Goal: Task Accomplishment & Management: Use online tool/utility

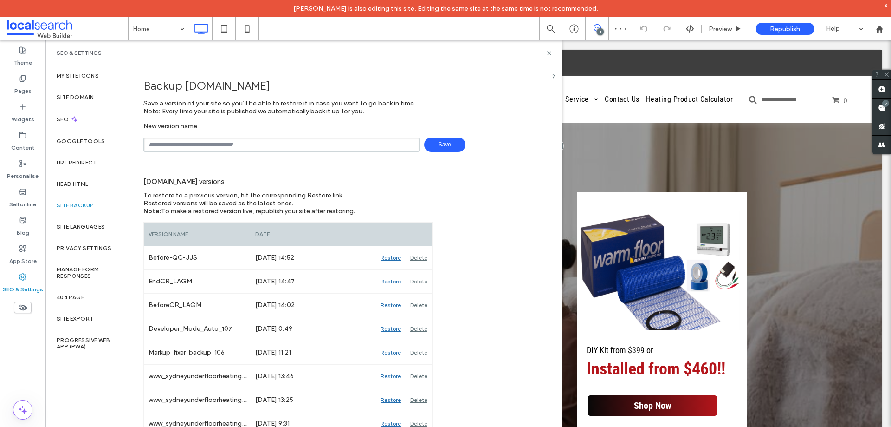
type input "**********"
click at [447, 145] on span "Save" at bounding box center [444, 144] width 41 height 14
click at [595, 29] on icon at bounding box center [597, 27] width 7 height 7
click at [595, 28] on icon at bounding box center [597, 27] width 7 height 7
click at [546, 55] on div "SEO & Settings" at bounding box center [304, 52] width 494 height 7
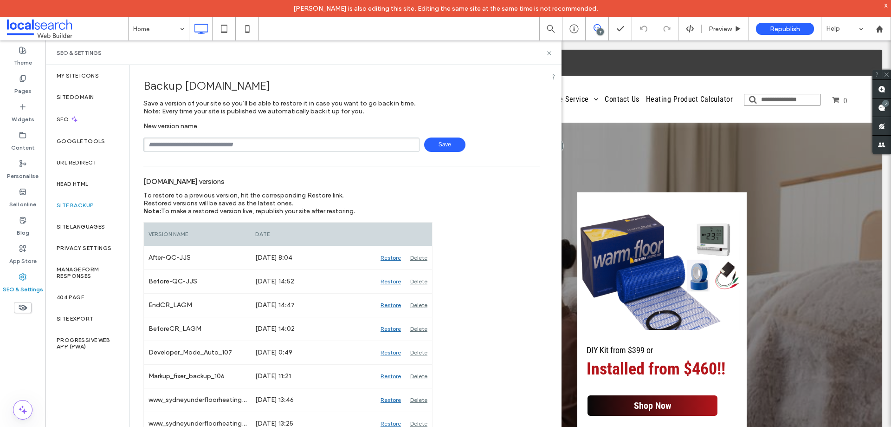
click at [544, 52] on div "SEO & Settings" at bounding box center [304, 52] width 494 height 7
click at [546, 53] on div "SEO & Settings" at bounding box center [304, 52] width 494 height 7
drag, startPoint x: 549, startPoint y: 53, endPoint x: 505, endPoint y: 14, distance: 59.5
click at [549, 53] on use at bounding box center [549, 53] width 4 height 4
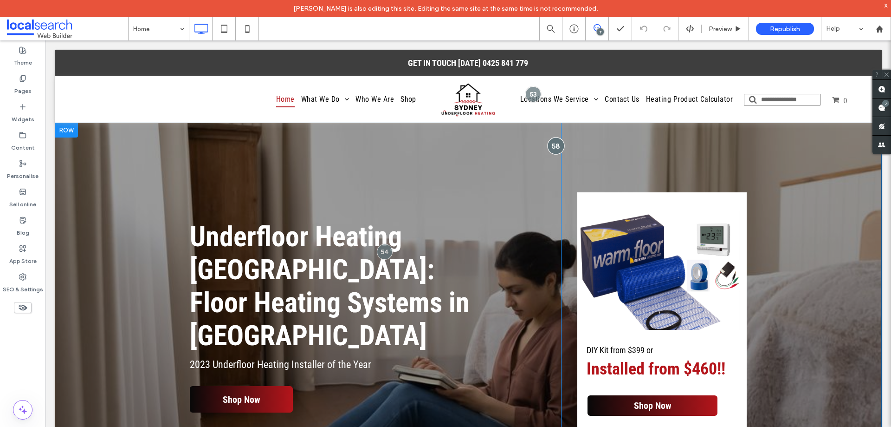
click at [554, 143] on div at bounding box center [555, 145] width 17 height 17
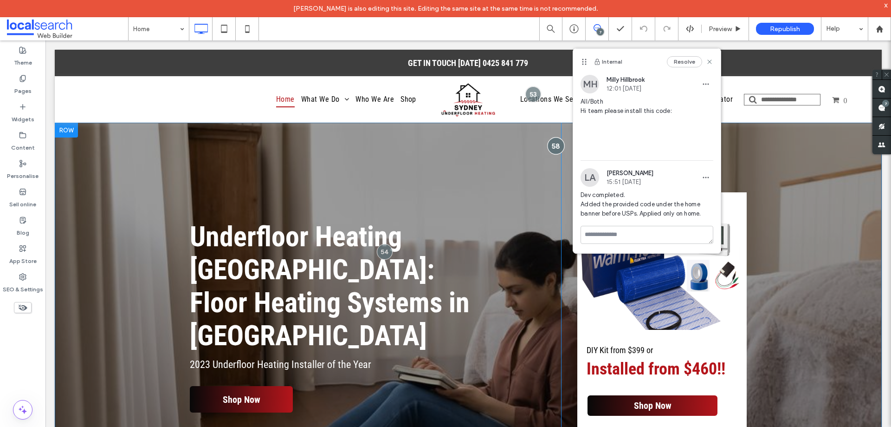
click at [551, 143] on div at bounding box center [555, 145] width 17 height 17
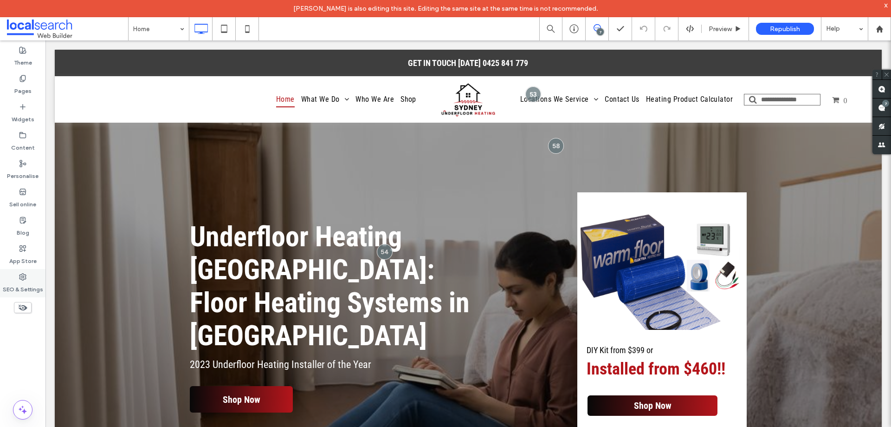
click at [23, 289] on label "SEO & Settings" at bounding box center [23, 286] width 40 height 13
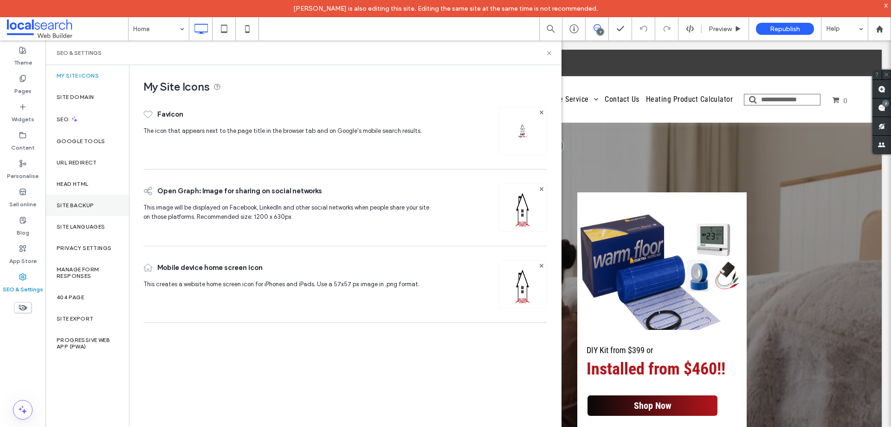
click at [76, 208] on label "Site backup" at bounding box center [75, 205] width 37 height 7
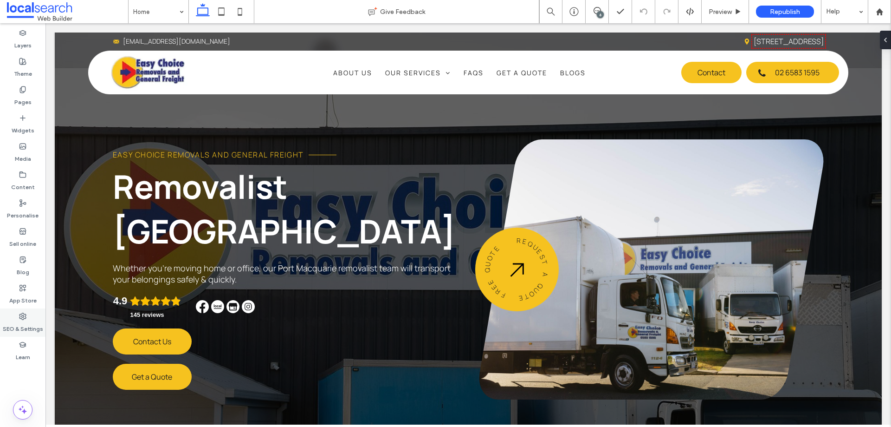
click at [20, 319] on icon at bounding box center [22, 315] width 7 height 7
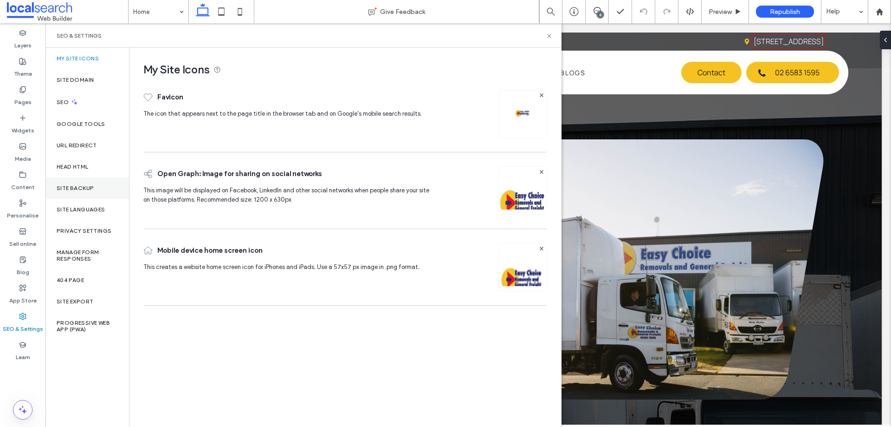
click at [97, 191] on div "Site backup" at bounding box center [88, 187] width 84 height 21
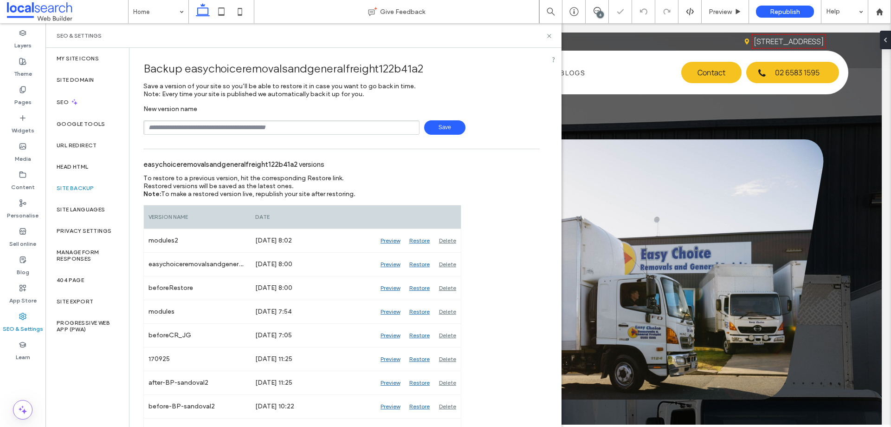
drag, startPoint x: 228, startPoint y: 126, endPoint x: 234, endPoint y: 134, distance: 10.6
click at [228, 126] on input "text" at bounding box center [281, 127] width 276 height 14
type input "**********"
click at [439, 129] on span "Save" at bounding box center [444, 127] width 41 height 14
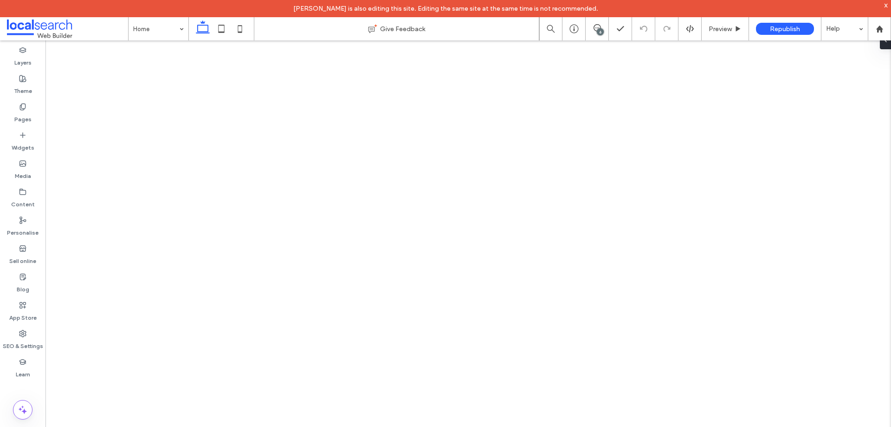
click at [596, 29] on icon at bounding box center [597, 27] width 7 height 7
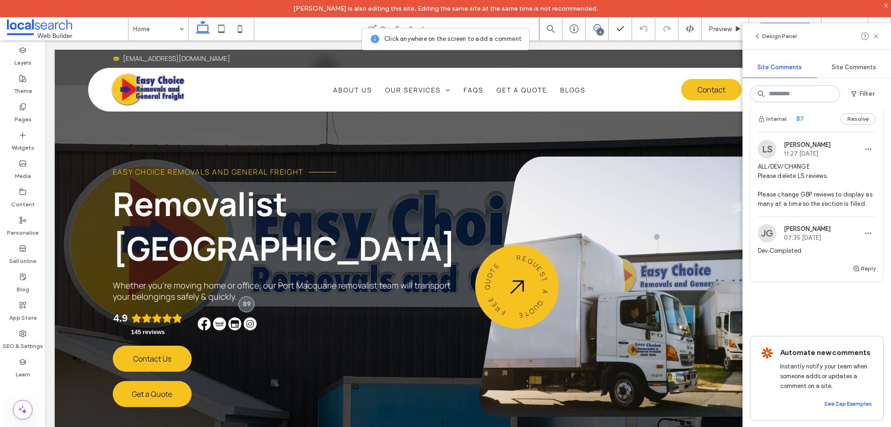
scroll to position [1010, 0]
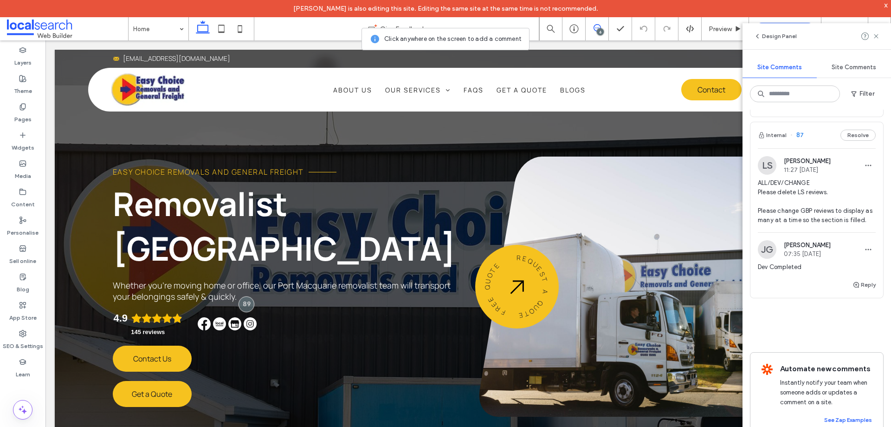
click at [817, 147] on div "Internal 87 Resolve" at bounding box center [817, 135] width 133 height 26
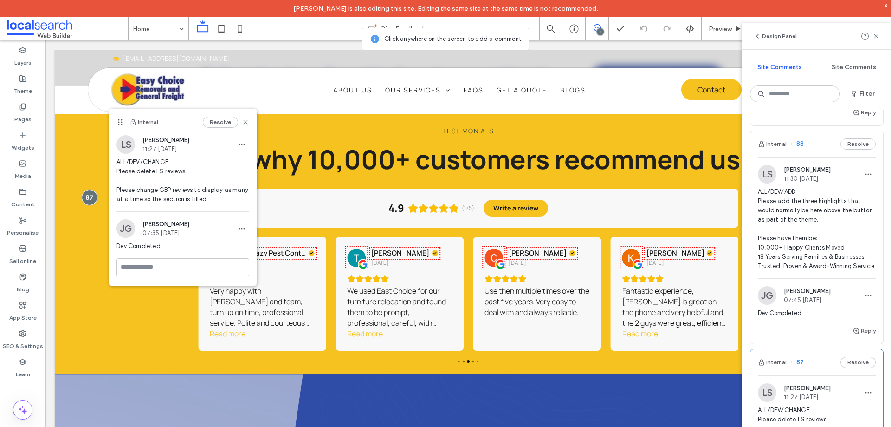
scroll to position [778, 0]
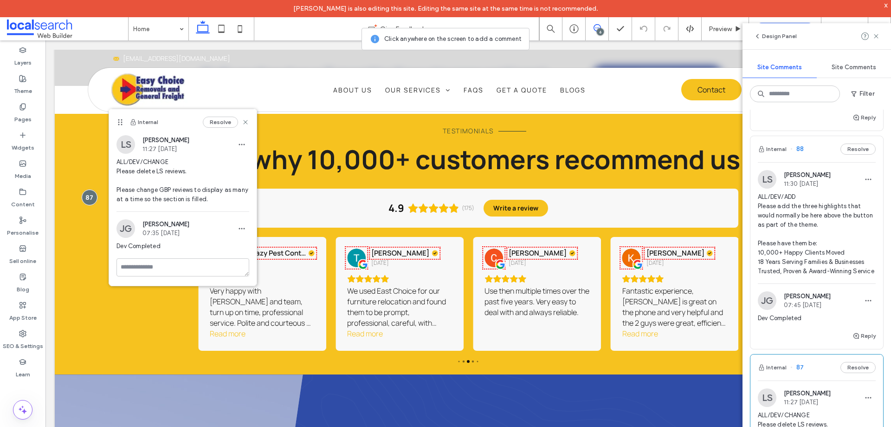
click at [817, 152] on div "Internal 88 Resolve" at bounding box center [817, 149] width 133 height 26
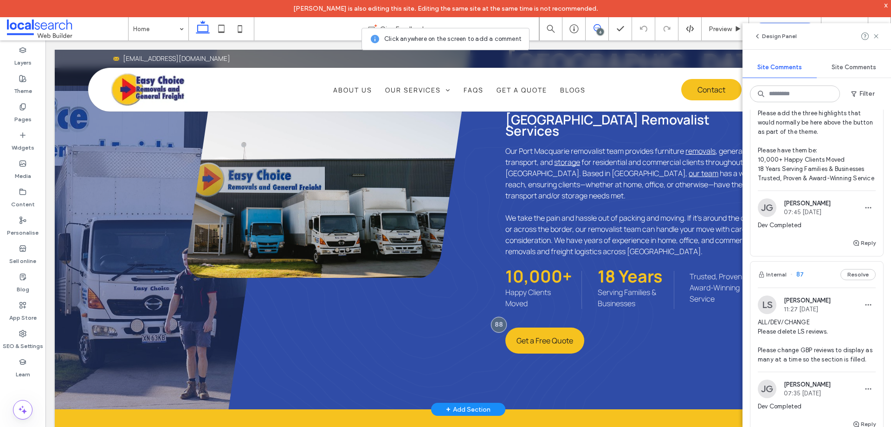
scroll to position [947, 0]
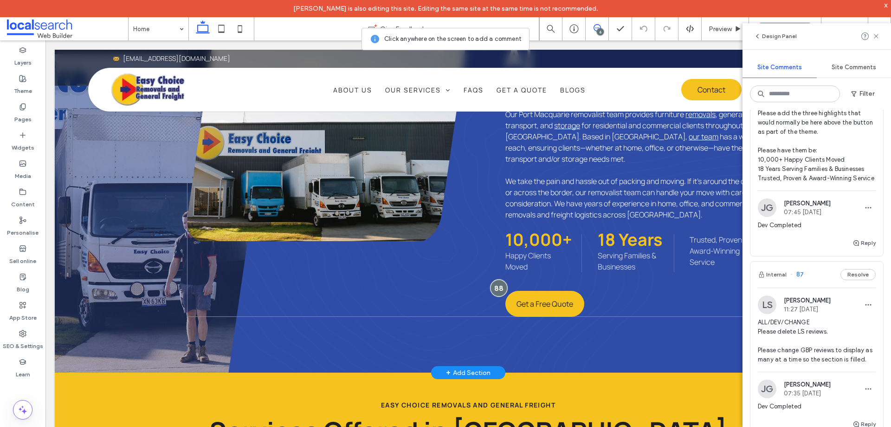
click at [499, 279] on div at bounding box center [498, 287] width 17 height 17
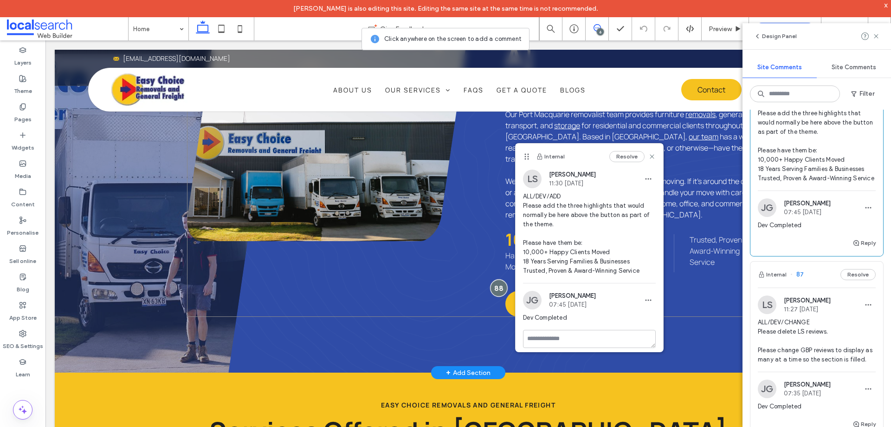
click at [499, 279] on div at bounding box center [498, 287] width 17 height 17
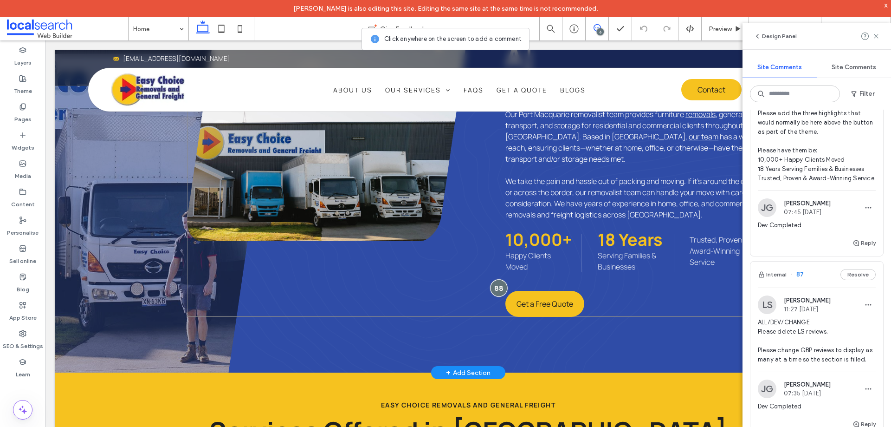
click at [499, 279] on div at bounding box center [498, 287] width 17 height 17
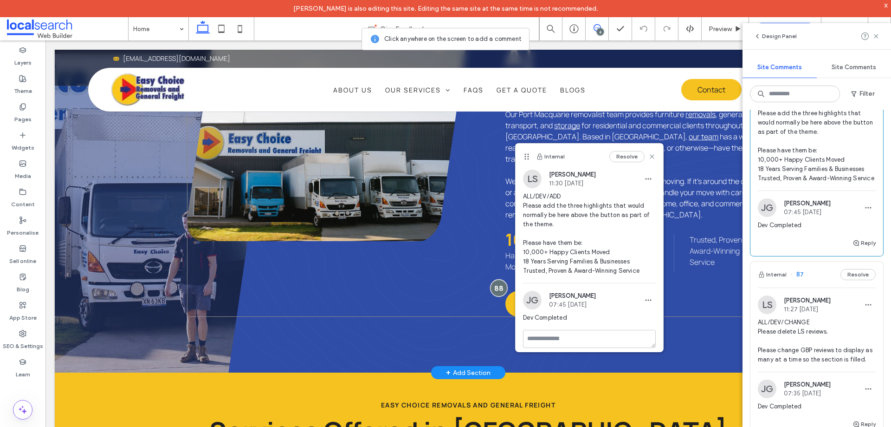
click at [499, 279] on div at bounding box center [498, 287] width 17 height 17
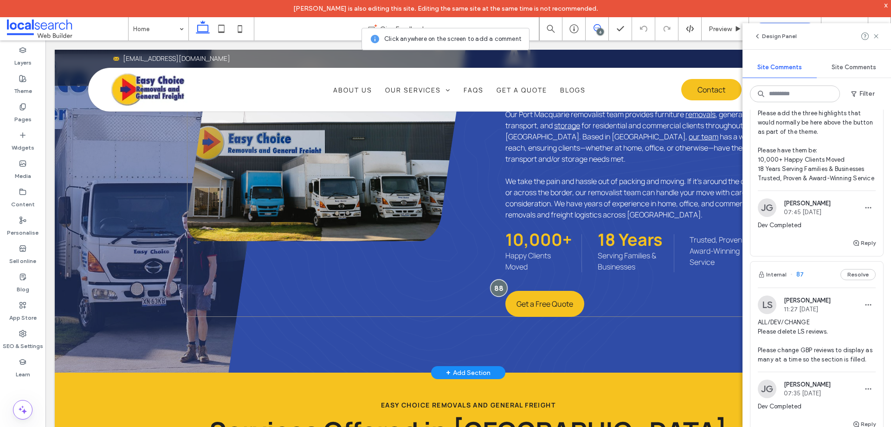
click at [499, 279] on div at bounding box center [498, 287] width 17 height 17
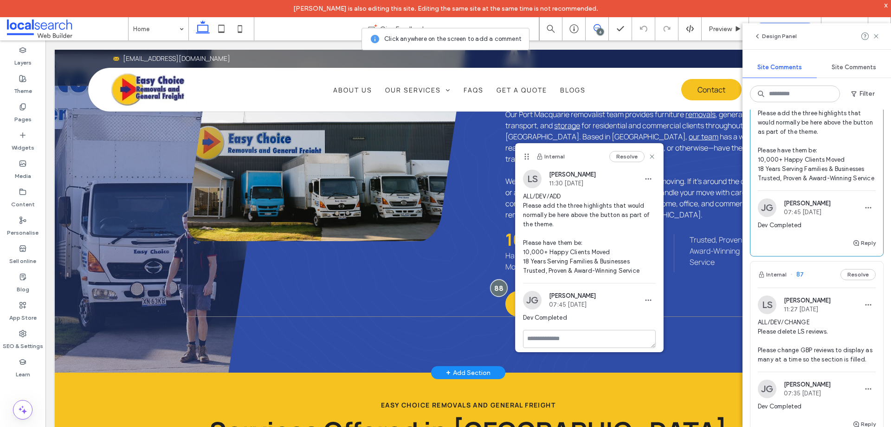
click at [499, 279] on div at bounding box center [498, 287] width 17 height 17
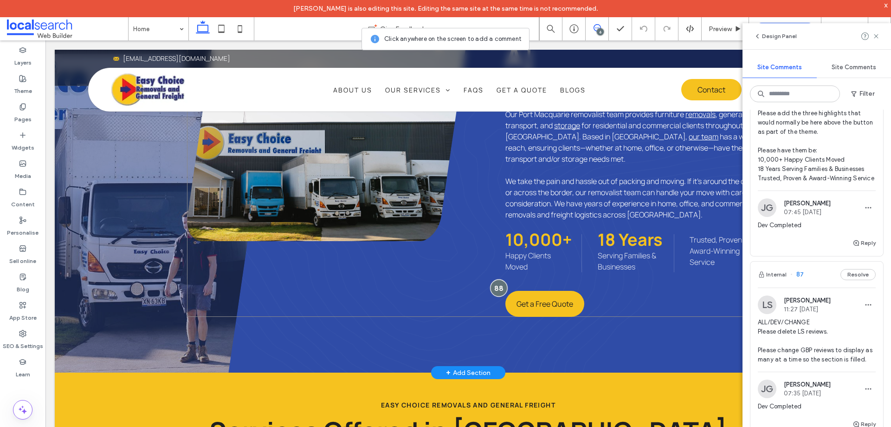
click at [499, 279] on div at bounding box center [498, 287] width 17 height 17
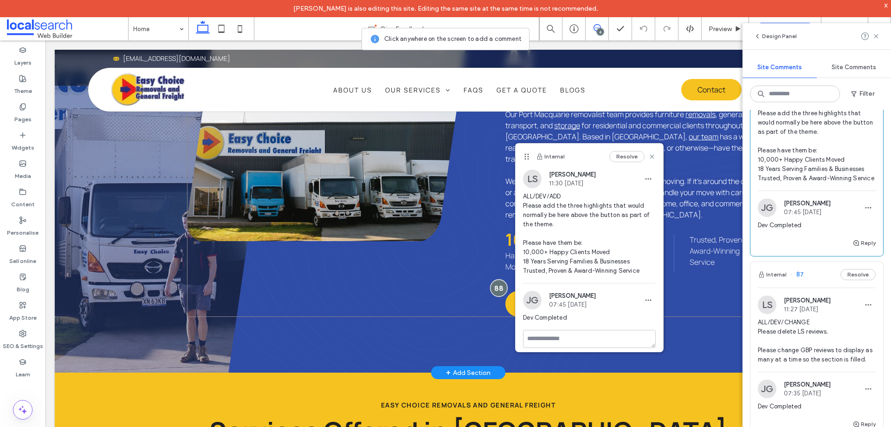
click at [499, 279] on div at bounding box center [498, 287] width 17 height 17
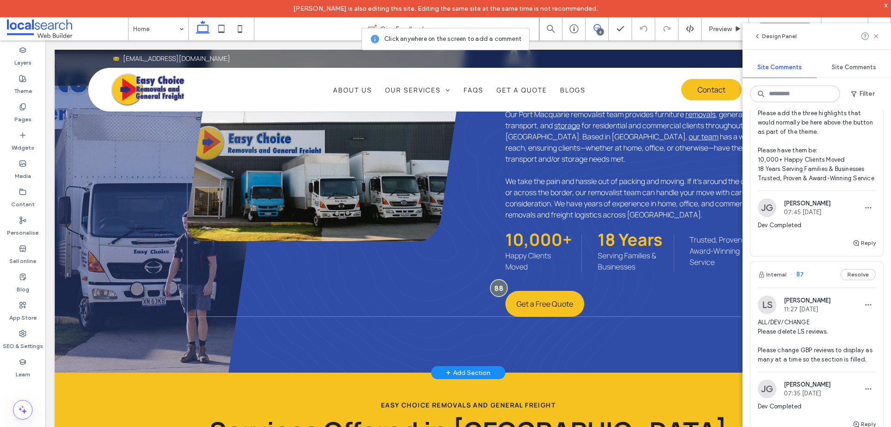
click at [499, 279] on div at bounding box center [498, 287] width 17 height 17
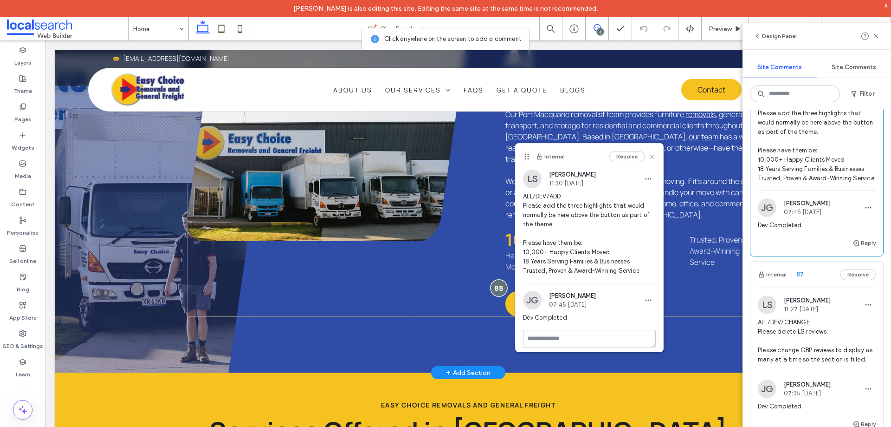
click at [499, 279] on div at bounding box center [498, 287] width 17 height 17
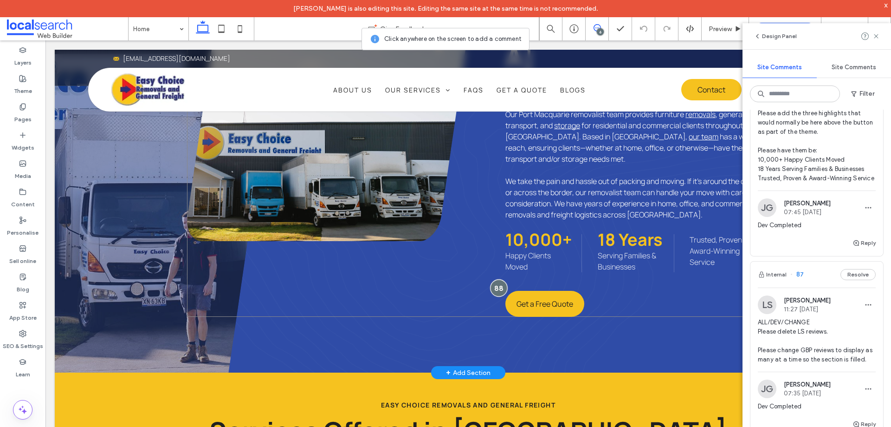
click at [494, 279] on div at bounding box center [498, 287] width 17 height 17
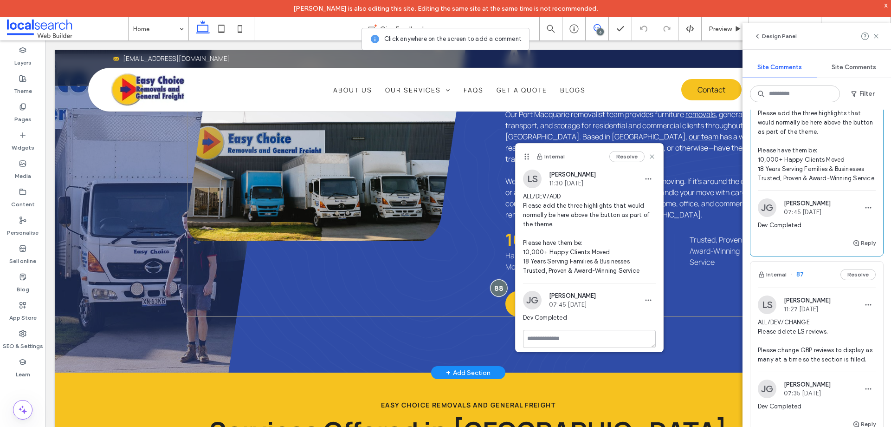
click at [494, 279] on div at bounding box center [498, 287] width 17 height 17
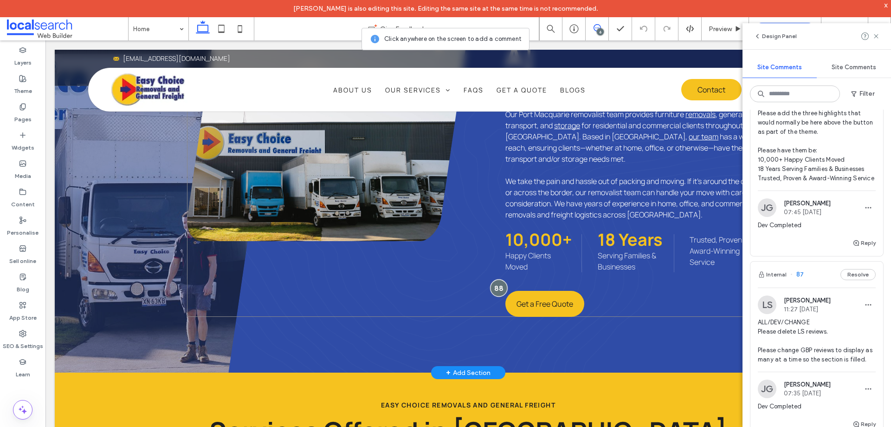
click at [498, 279] on div at bounding box center [498, 287] width 17 height 17
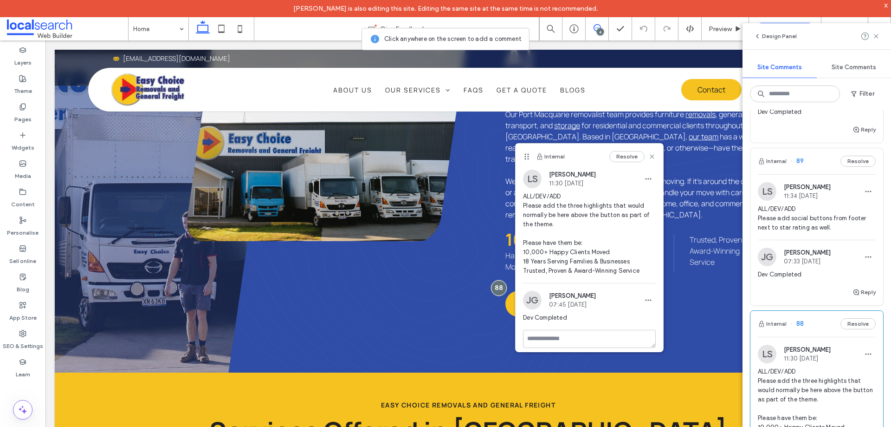
scroll to position [546, 0]
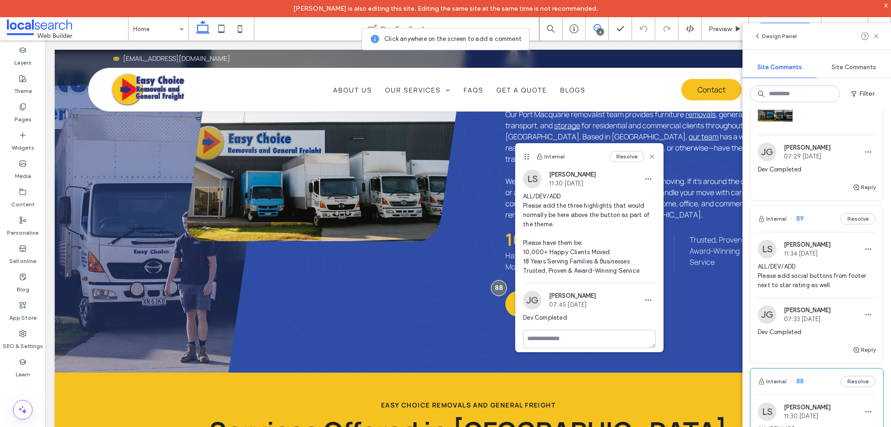
click at [809, 214] on div "Internal 89 Resolve" at bounding box center [817, 219] width 133 height 26
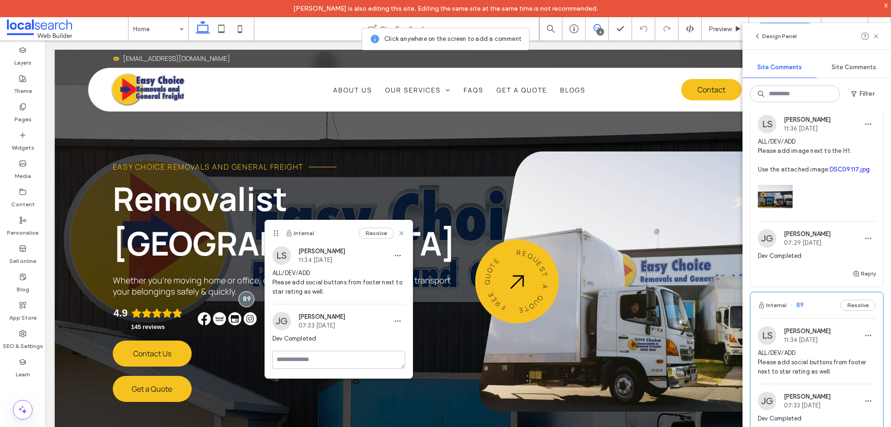
scroll to position [406, 0]
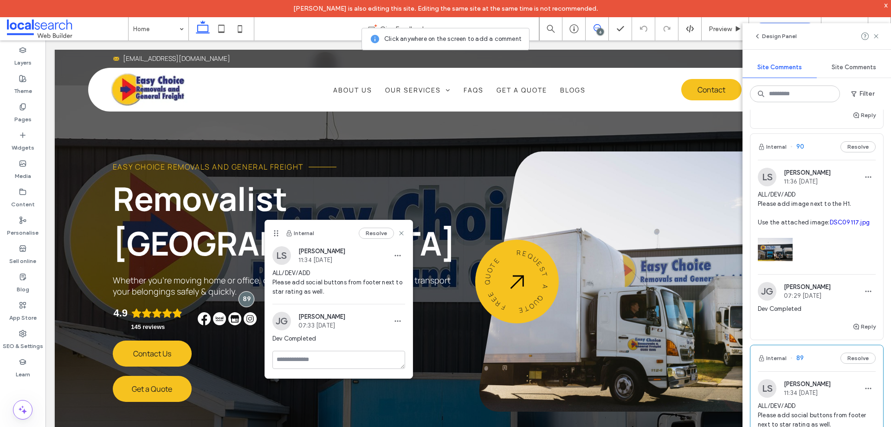
click at [815, 148] on div "Internal 90 Resolve" at bounding box center [817, 147] width 133 height 26
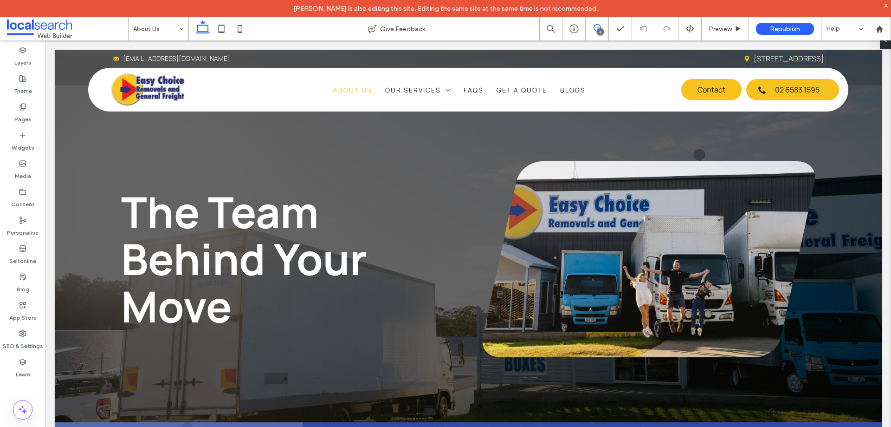
click at [595, 29] on icon at bounding box center [597, 27] width 7 height 7
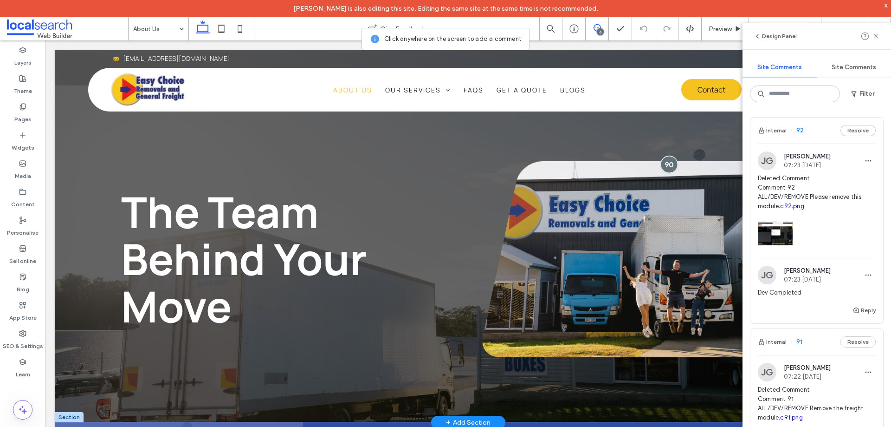
click at [668, 158] on div at bounding box center [669, 164] width 17 height 17
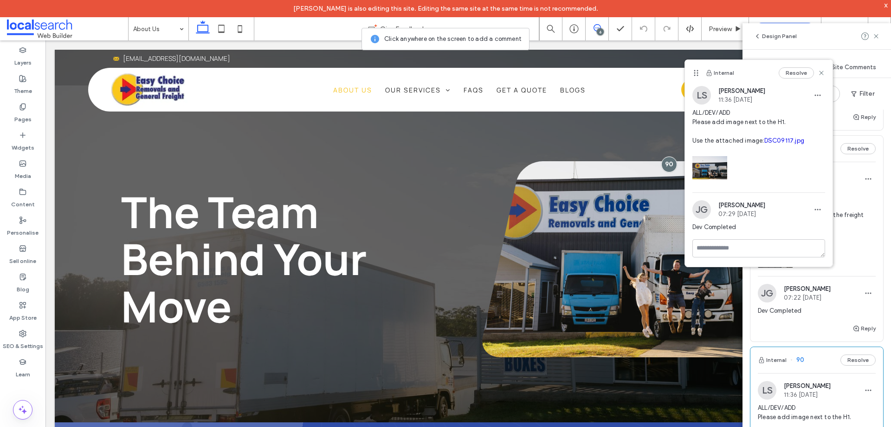
scroll to position [139, 0]
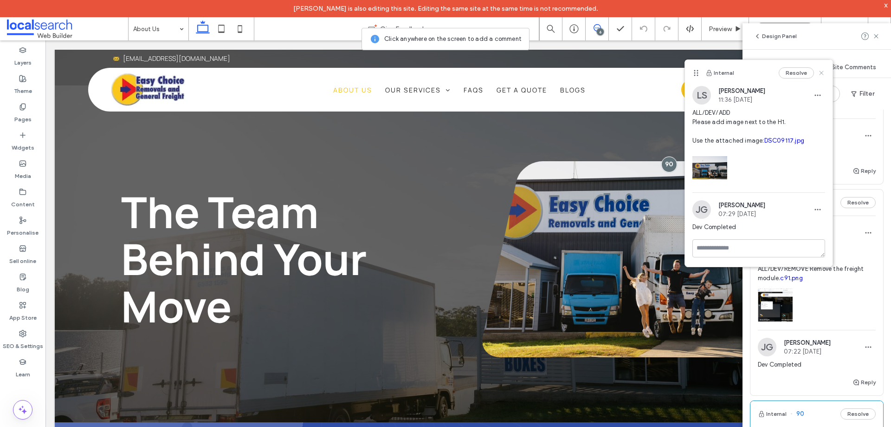
click at [822, 76] on icon at bounding box center [821, 72] width 7 height 7
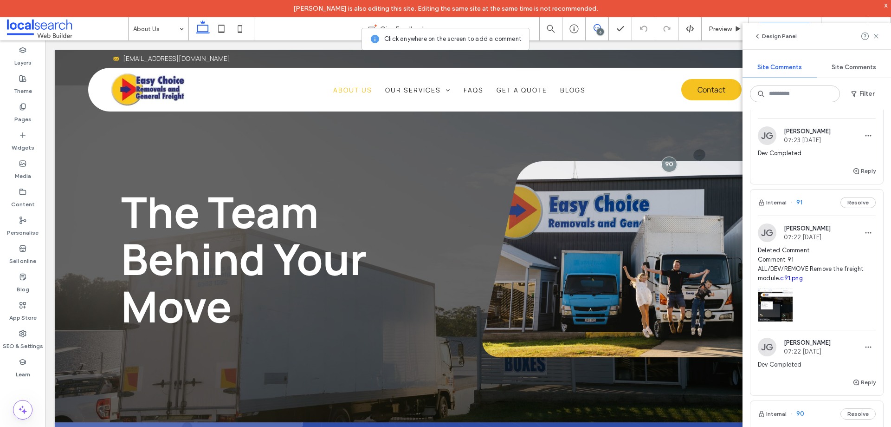
click at [818, 199] on div "Internal 91 Resolve" at bounding box center [817, 202] width 133 height 26
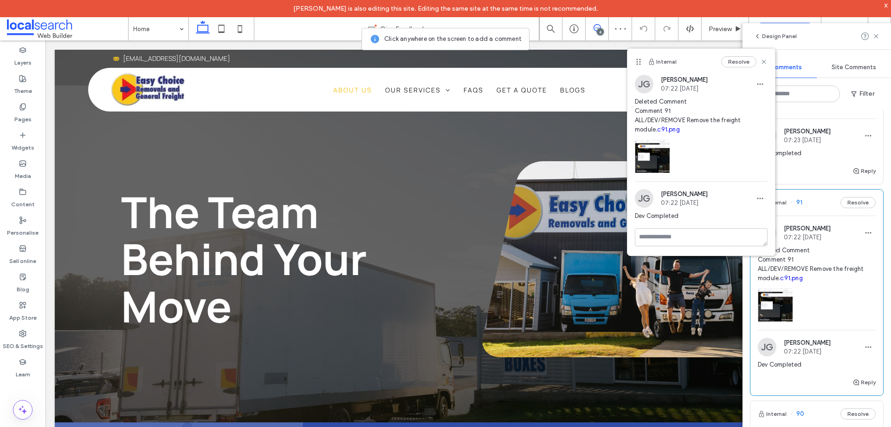
click at [657, 128] on link "c91.png" at bounding box center [668, 129] width 22 height 7
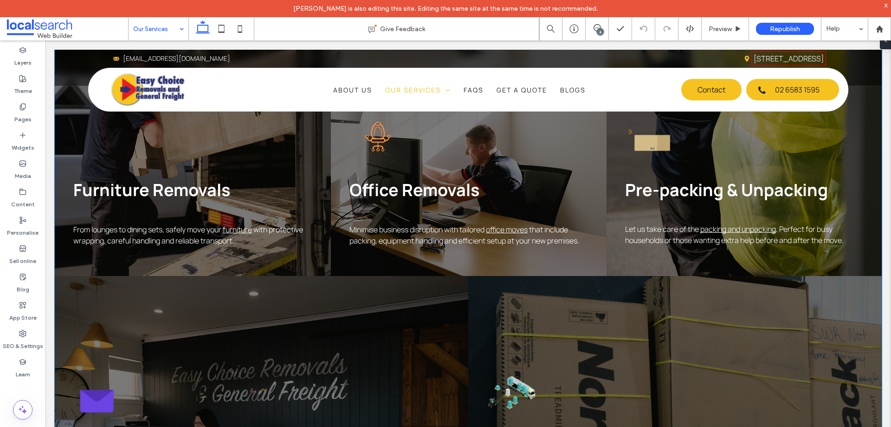
scroll to position [1207, 0]
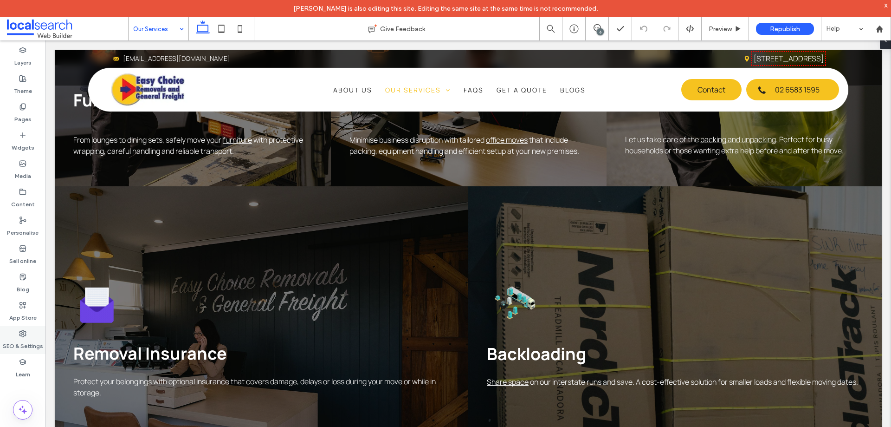
click at [20, 338] on label "SEO & Settings" at bounding box center [23, 343] width 40 height 13
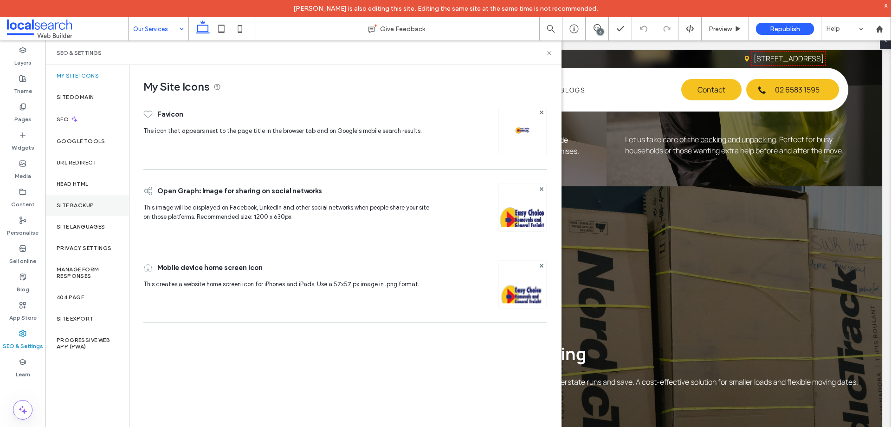
click at [96, 209] on div "Site backup" at bounding box center [88, 205] width 84 height 21
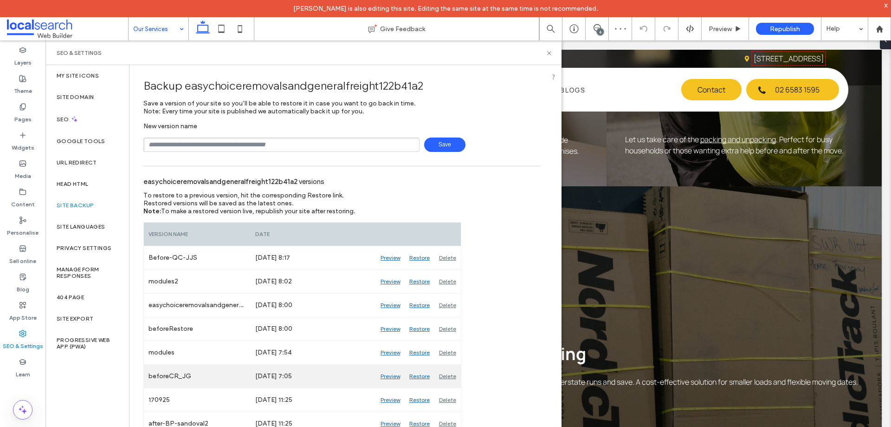
click at [385, 375] on div "Preview" at bounding box center [390, 375] width 29 height 23
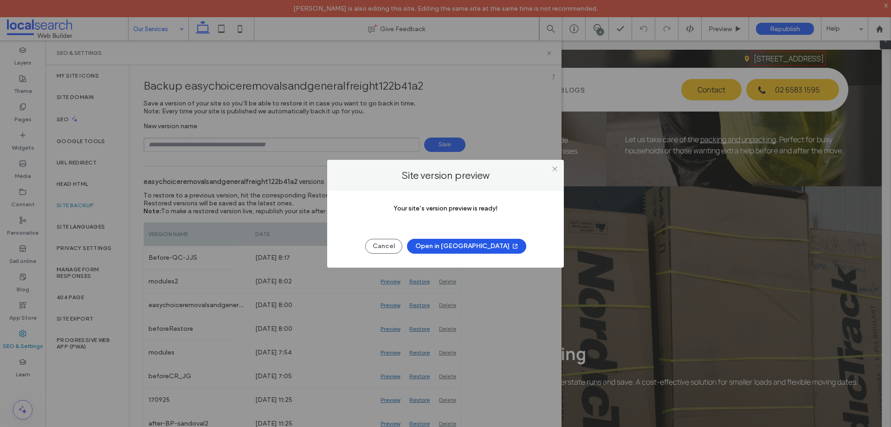
click at [479, 249] on button "Open in New Tab" at bounding box center [466, 246] width 119 height 15
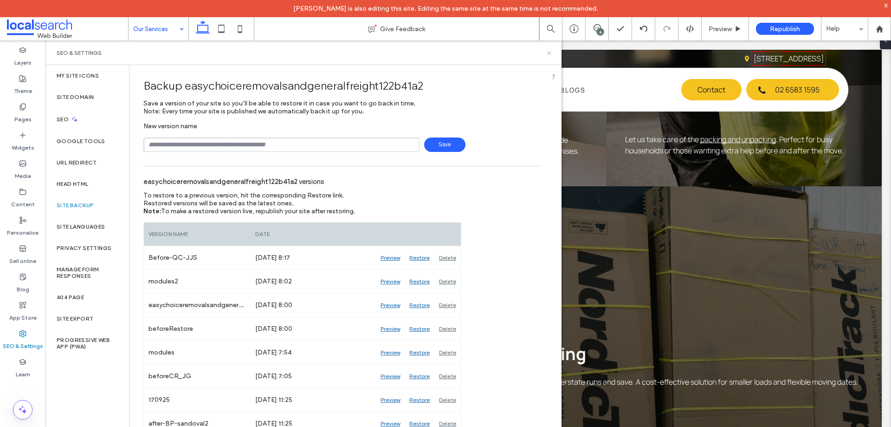
click at [548, 50] on icon at bounding box center [549, 53] width 7 height 7
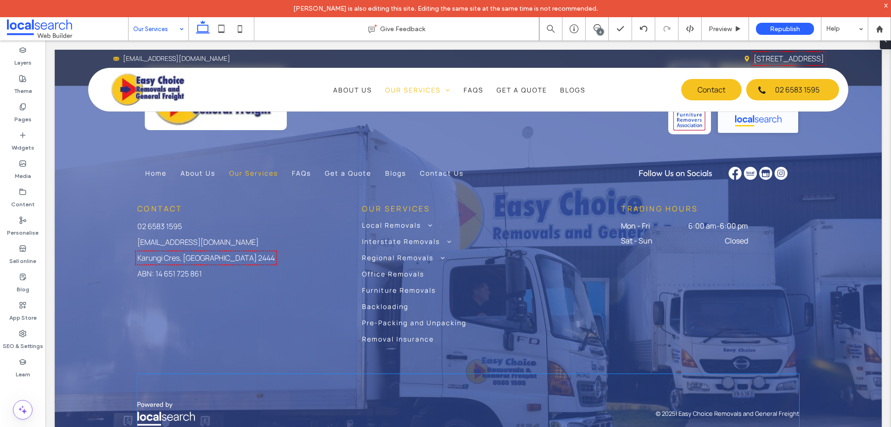
scroll to position [1688, 0]
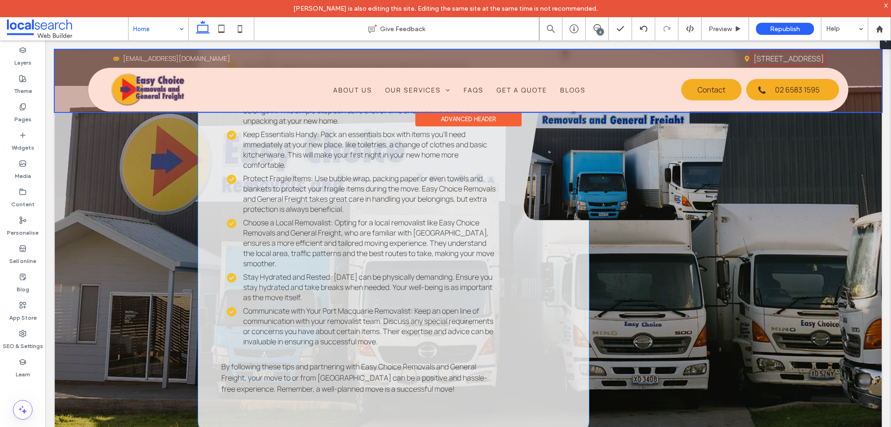
scroll to position [2275, 0]
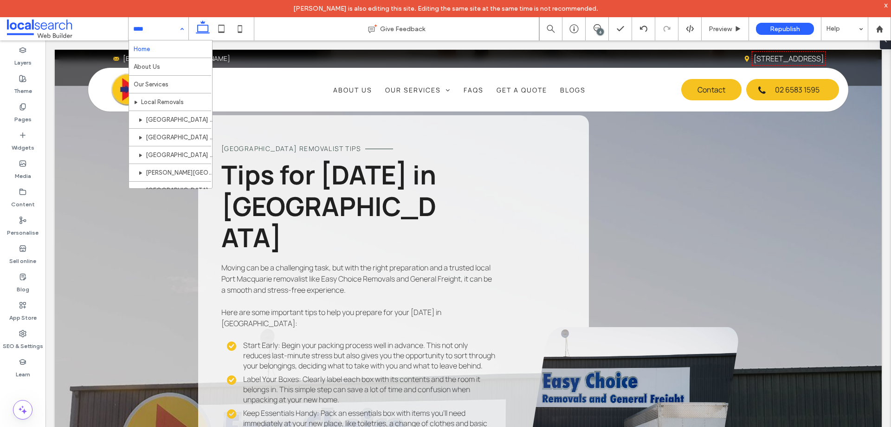
click at [182, 31] on div "Home About Us Our Services Local Removals Port Macquarie to Coffs Harbour Coffs…" at bounding box center [159, 28] width 60 height 23
drag, startPoint x: 597, startPoint y: 31, endPoint x: 603, endPoint y: 37, distance: 8.9
click at [598, 31] on div "6" at bounding box center [600, 31] width 7 height 7
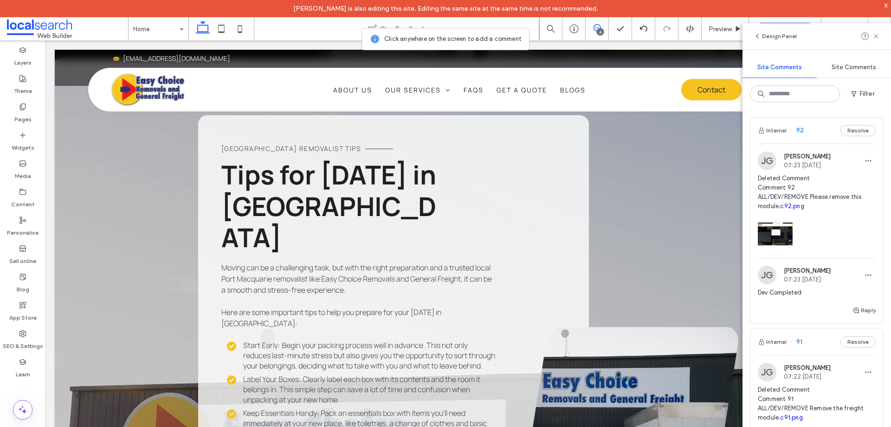
click at [823, 136] on div "Internal 92 Resolve" at bounding box center [817, 130] width 133 height 26
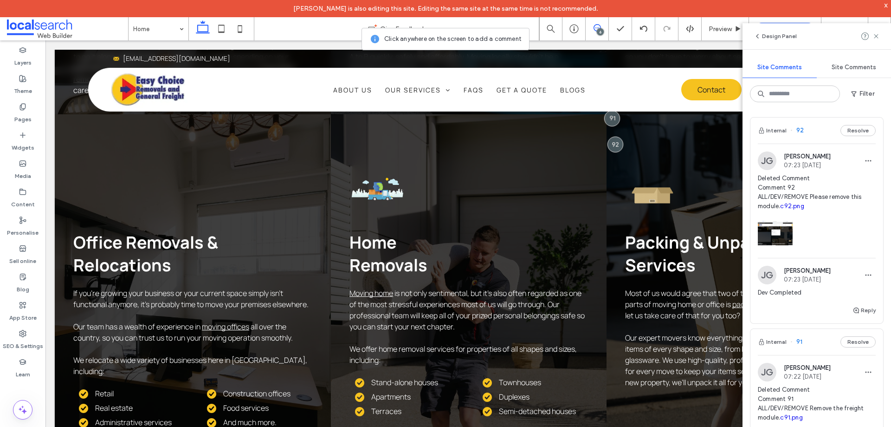
scroll to position [1838, 0]
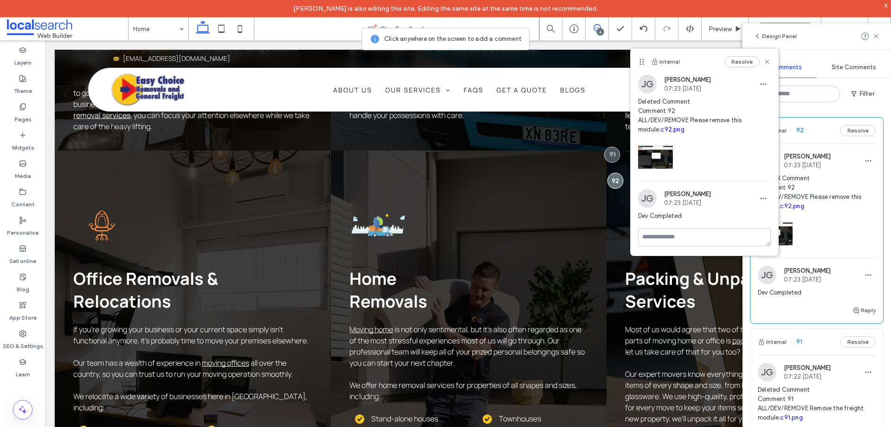
click at [661, 130] on link "c92.png" at bounding box center [673, 129] width 24 height 7
click at [612, 172] on div at bounding box center [615, 180] width 17 height 17
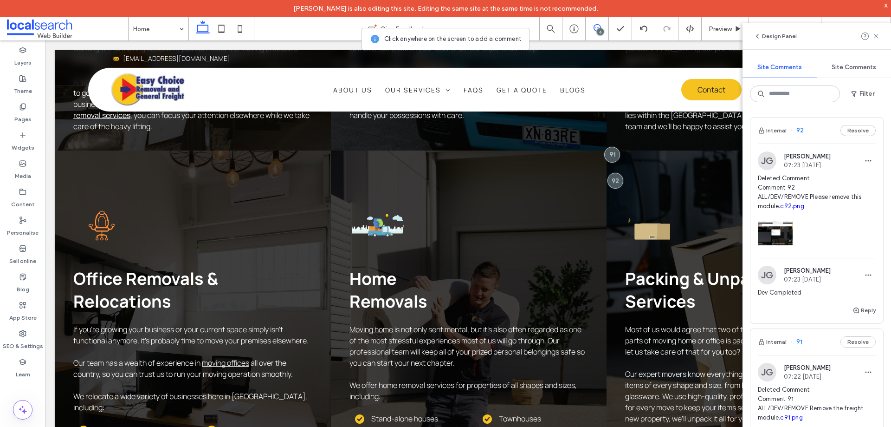
click at [595, 26] on use at bounding box center [597, 27] width 7 height 7
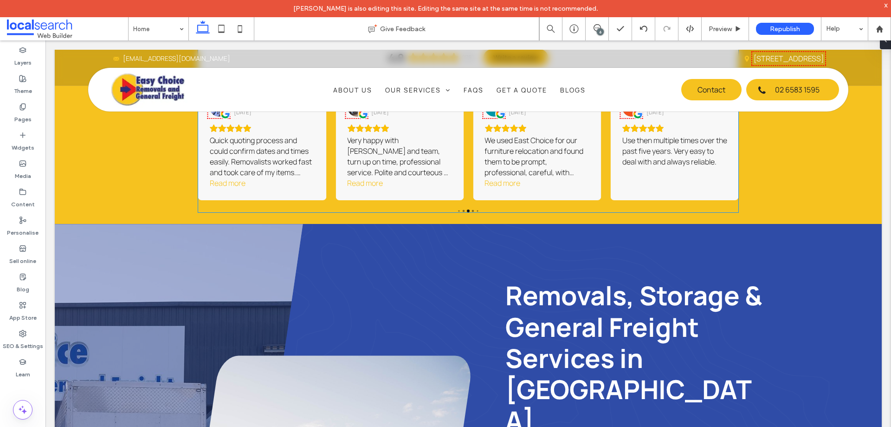
scroll to position [306, 0]
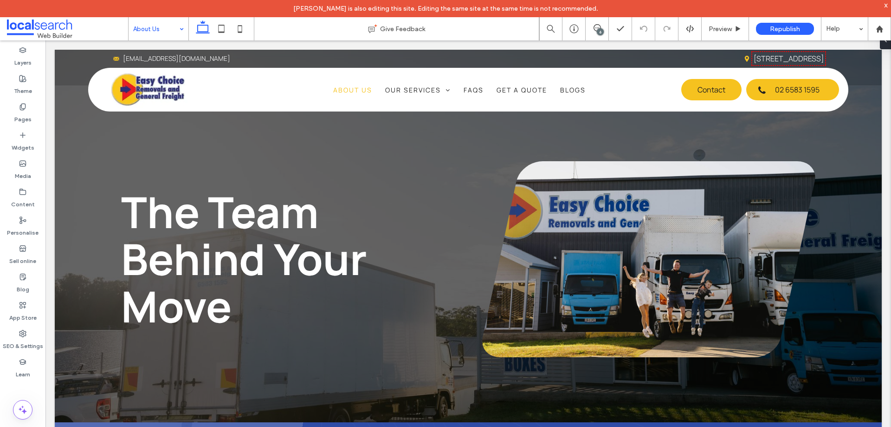
click at [605, 30] on span at bounding box center [597, 27] width 23 height 7
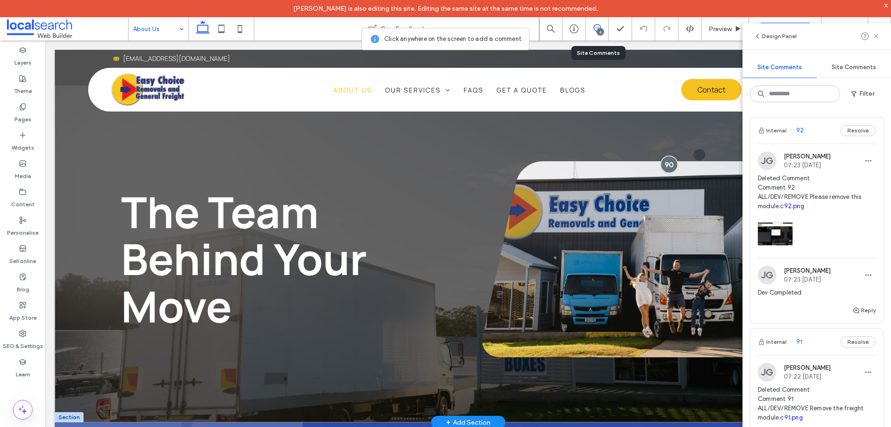
click at [662, 163] on div at bounding box center [669, 164] width 17 height 17
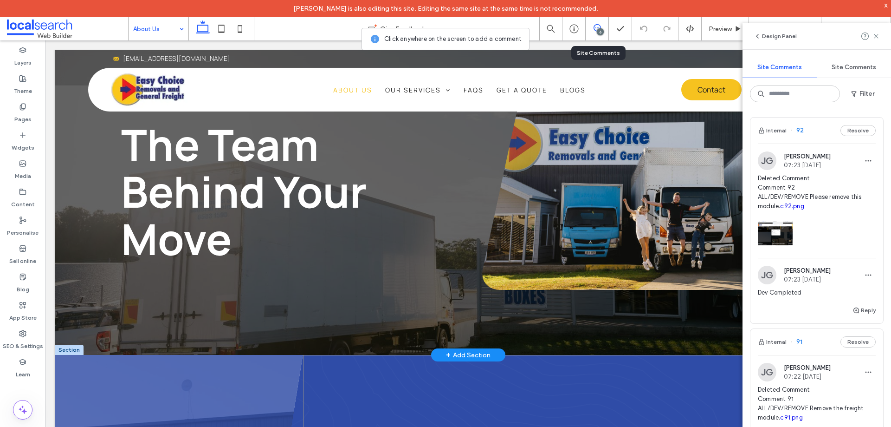
scroll to position [139, 0]
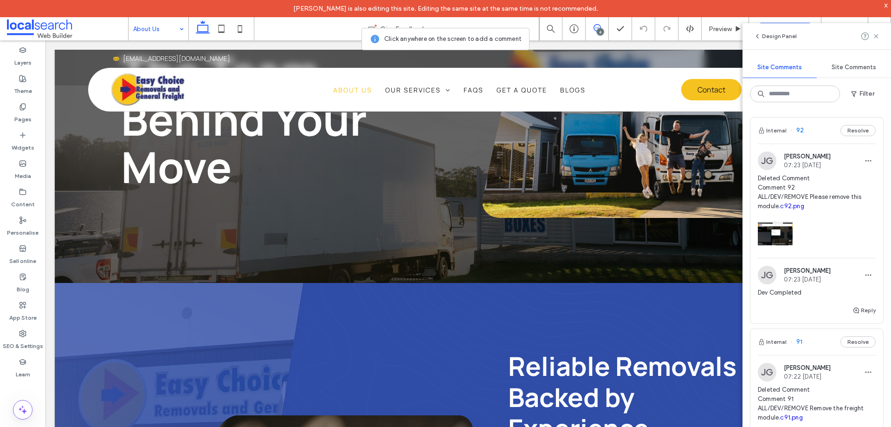
click at [594, 28] on use at bounding box center [597, 27] width 7 height 7
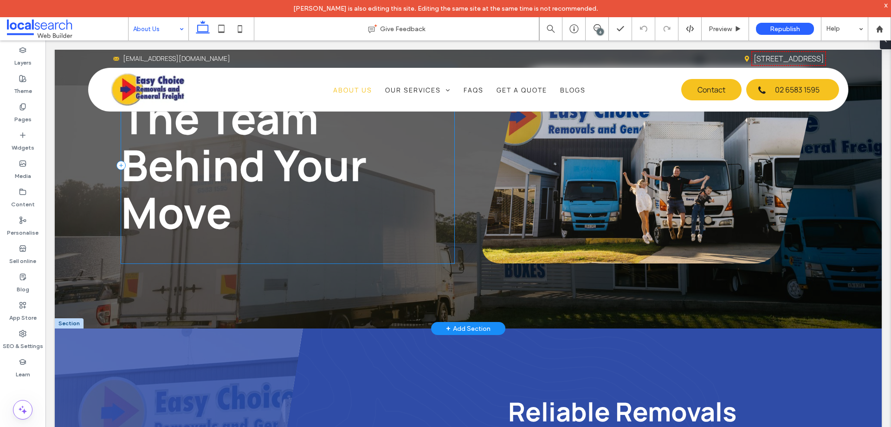
scroll to position [0, 0]
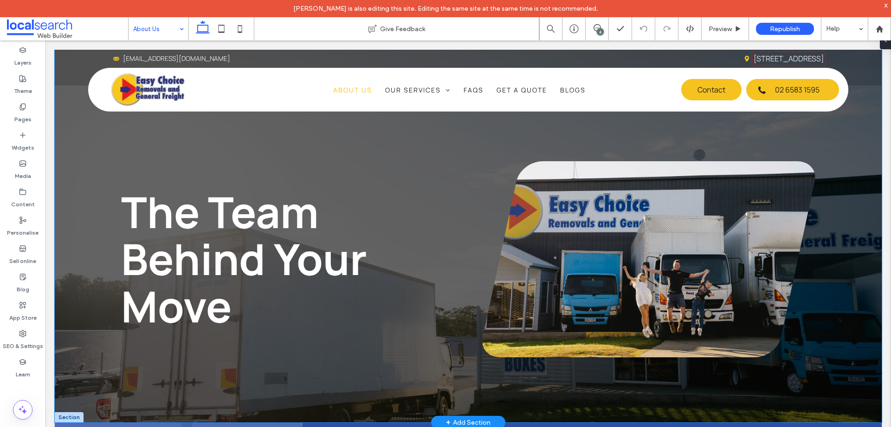
click at [92, 168] on div "The Team Behind Your Move" at bounding box center [468, 236] width 827 height 372
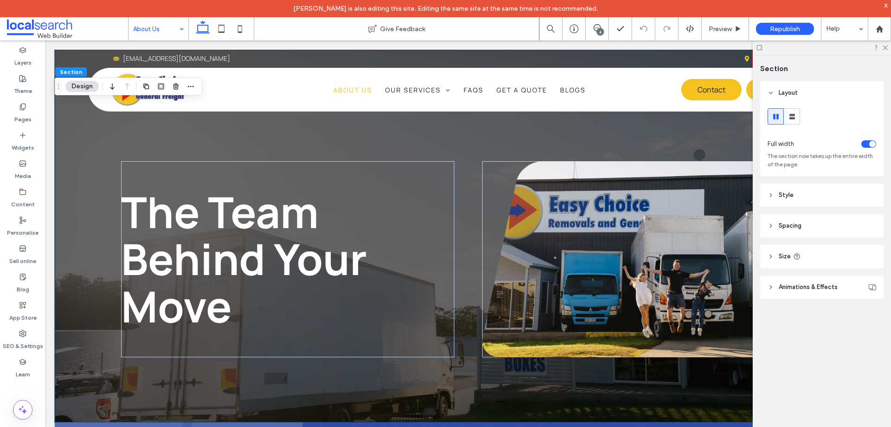
click at [810, 188] on header "Style" at bounding box center [823, 194] width 124 height 23
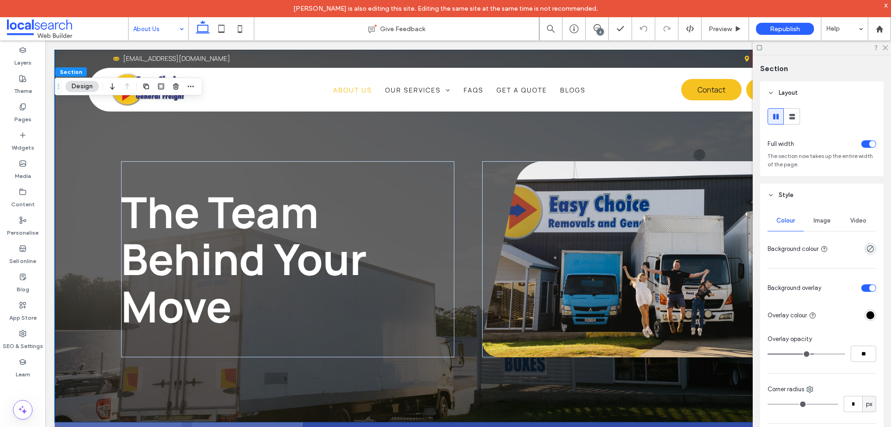
click at [818, 217] on span "Image" at bounding box center [822, 220] width 17 height 7
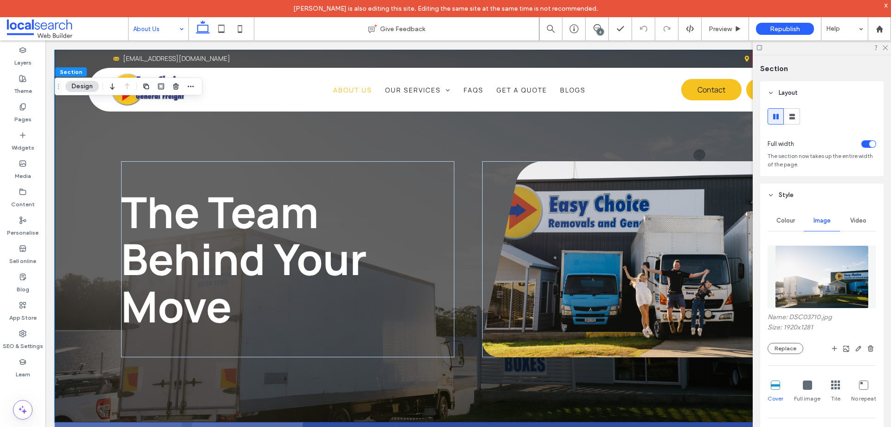
click at [819, 284] on img at bounding box center [822, 276] width 94 height 63
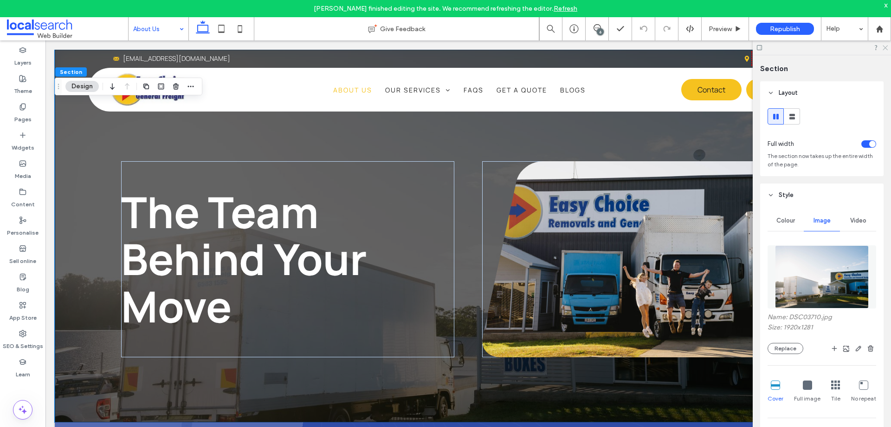
click at [887, 47] on icon at bounding box center [885, 47] width 6 height 6
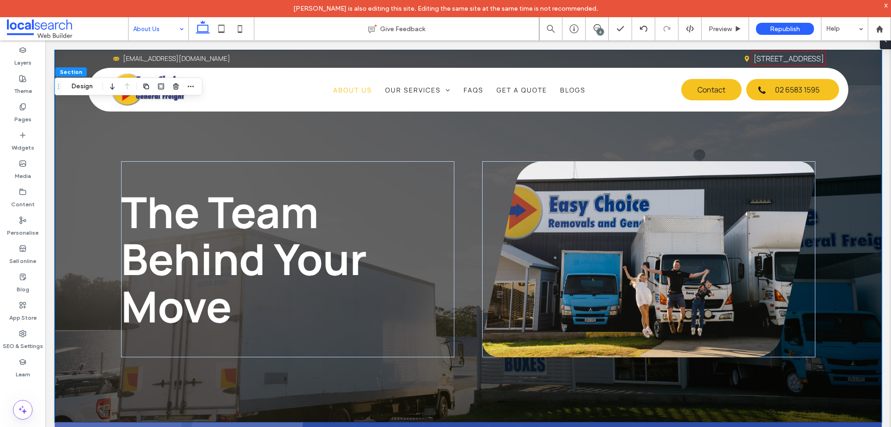
click at [600, 30] on div "6" at bounding box center [600, 31] width 7 height 7
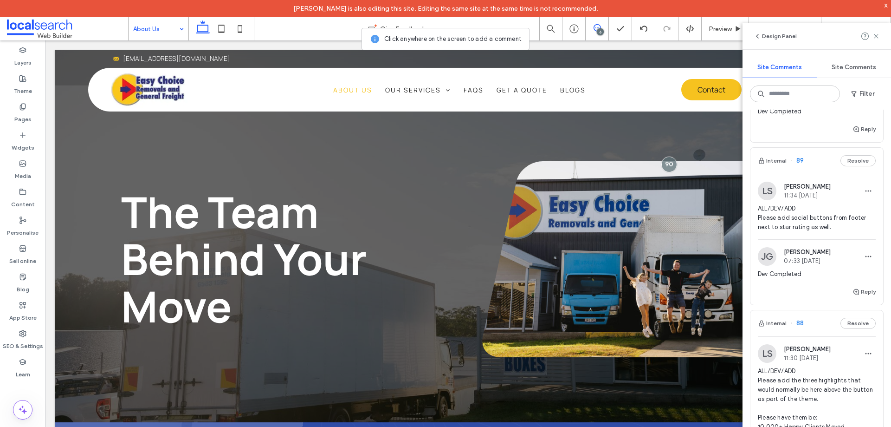
scroll to position [789, 0]
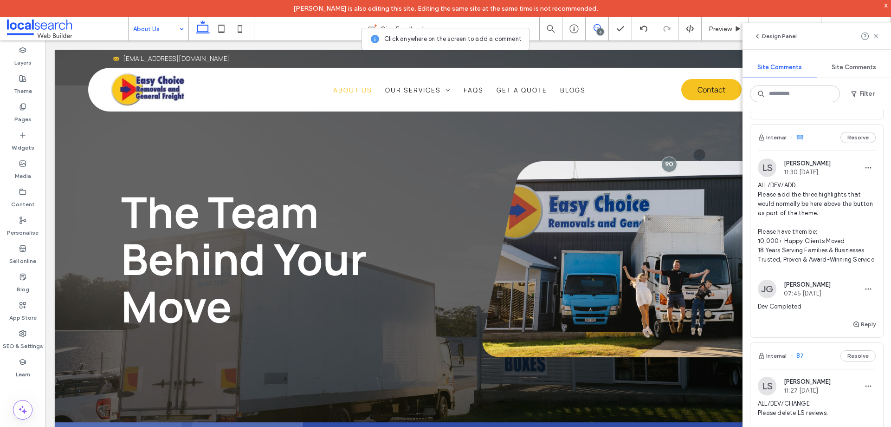
click at [603, 28] on span at bounding box center [597, 27] width 23 height 7
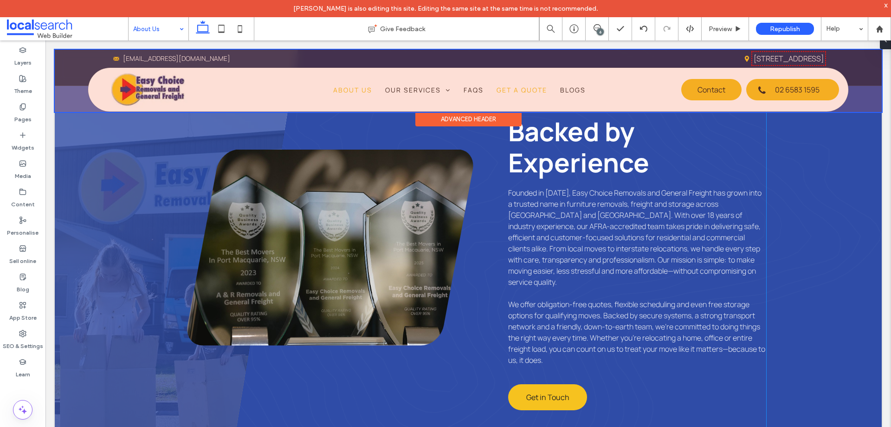
scroll to position [418, 0]
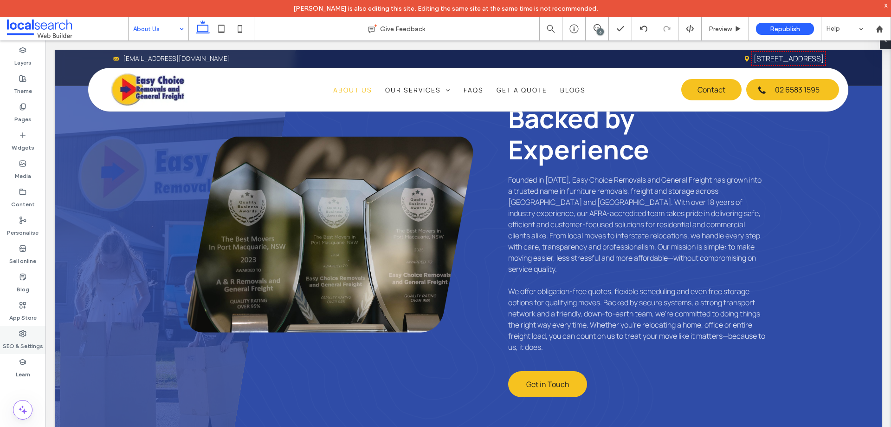
click at [22, 338] on label "SEO & Settings" at bounding box center [23, 343] width 40 height 13
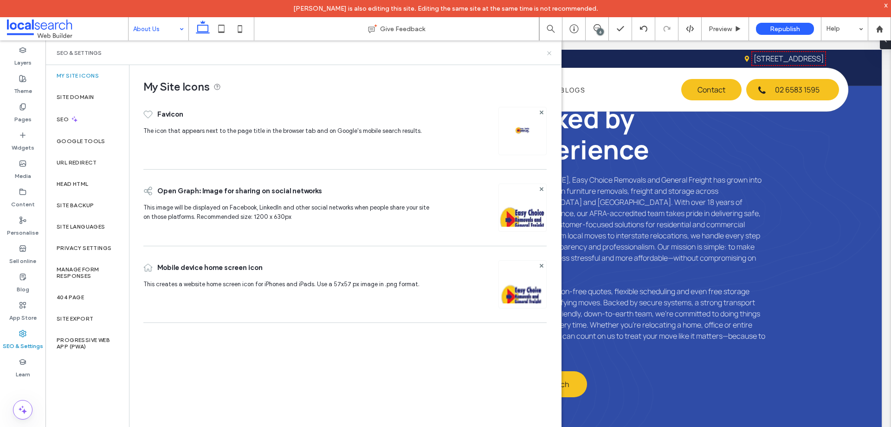
drag, startPoint x: 546, startPoint y: 49, endPoint x: 440, endPoint y: 8, distance: 113.5
click at [546, 50] on icon at bounding box center [549, 53] width 7 height 7
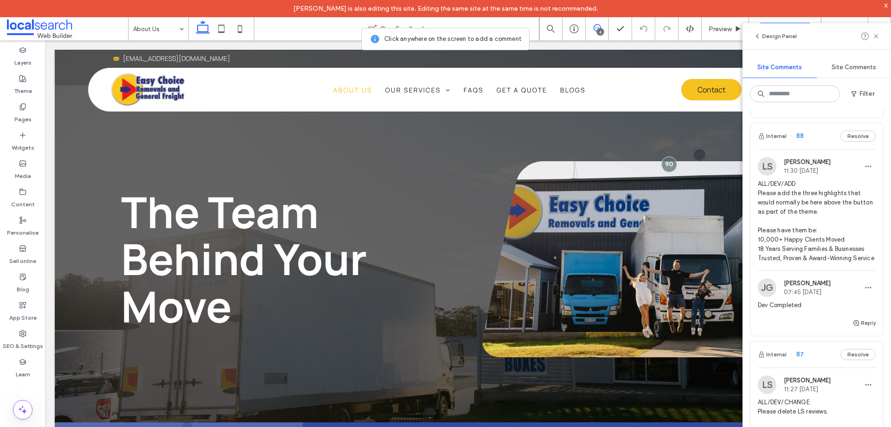
scroll to position [778, 0]
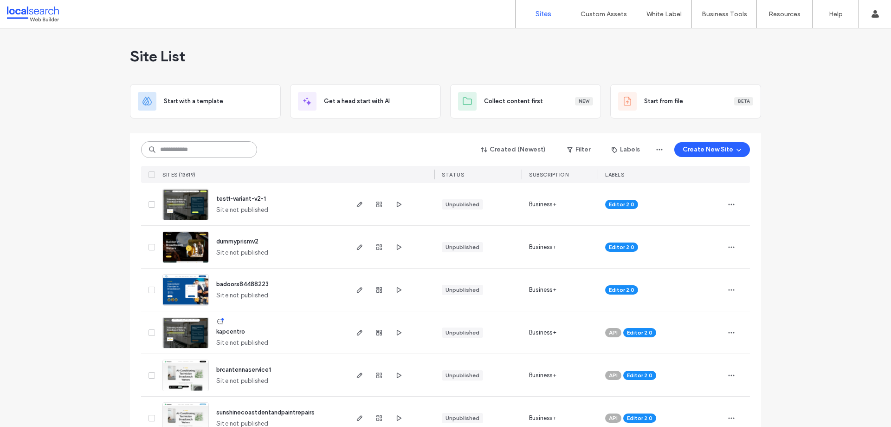
click at [200, 150] on input at bounding box center [199, 149] width 116 height 17
paste input "********"
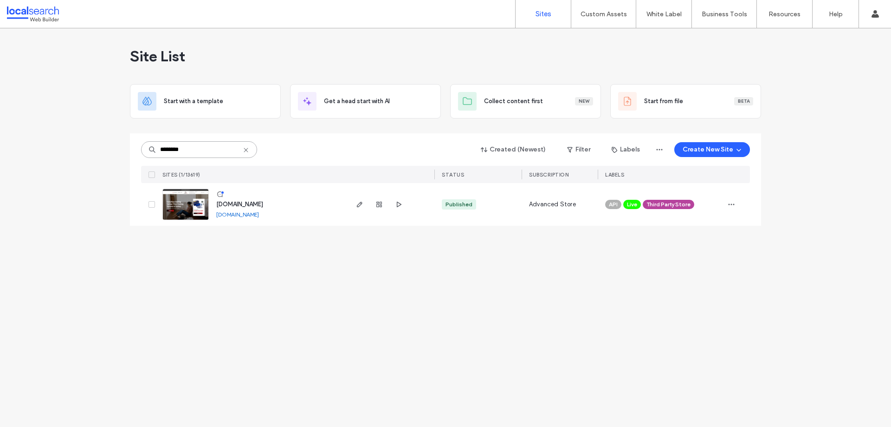
type input "********"
click at [195, 206] on img at bounding box center [186, 220] width 46 height 63
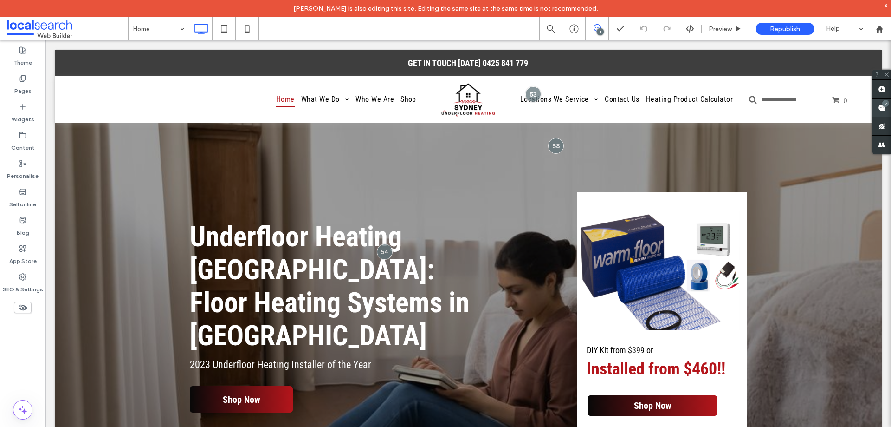
click at [885, 104] on div "7" at bounding box center [886, 103] width 7 height 7
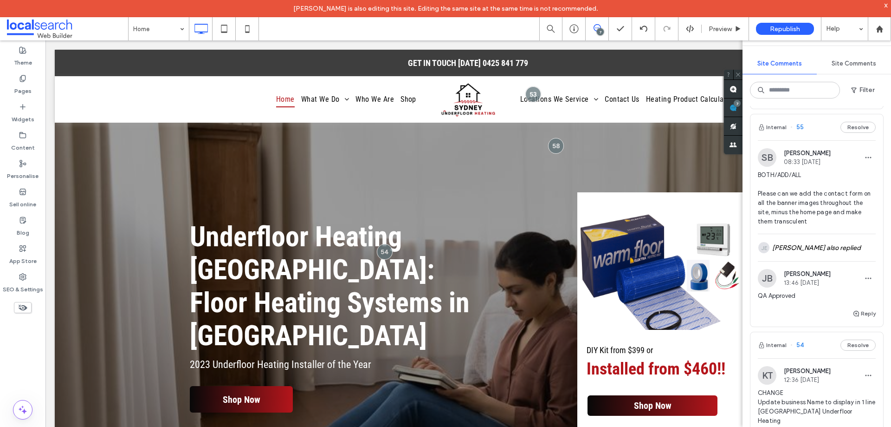
scroll to position [725, 0]
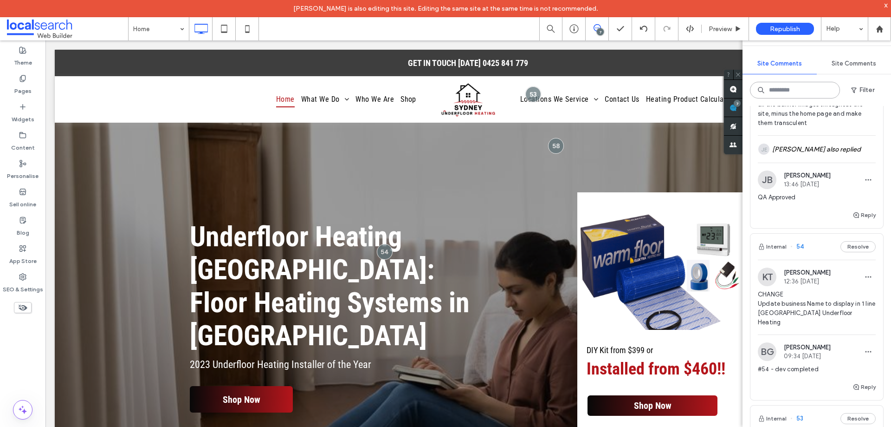
click at [800, 93] on input at bounding box center [795, 90] width 90 height 17
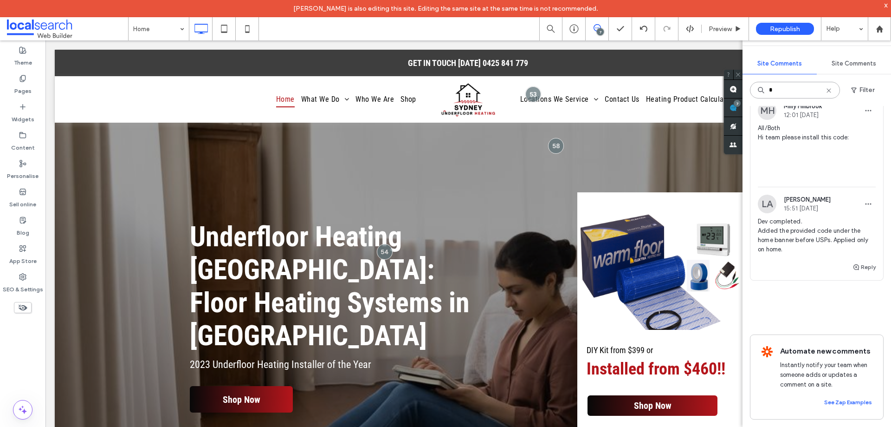
scroll to position [0, 0]
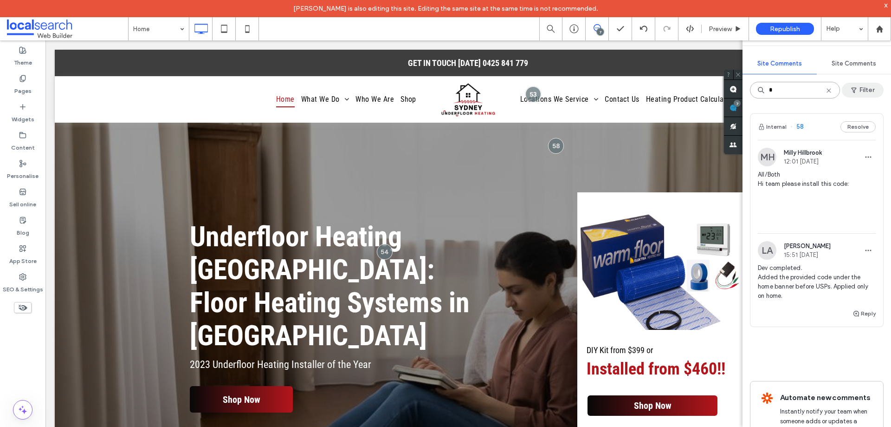
type input "*"
click at [855, 85] on span "button" at bounding box center [855, 90] width 9 height 14
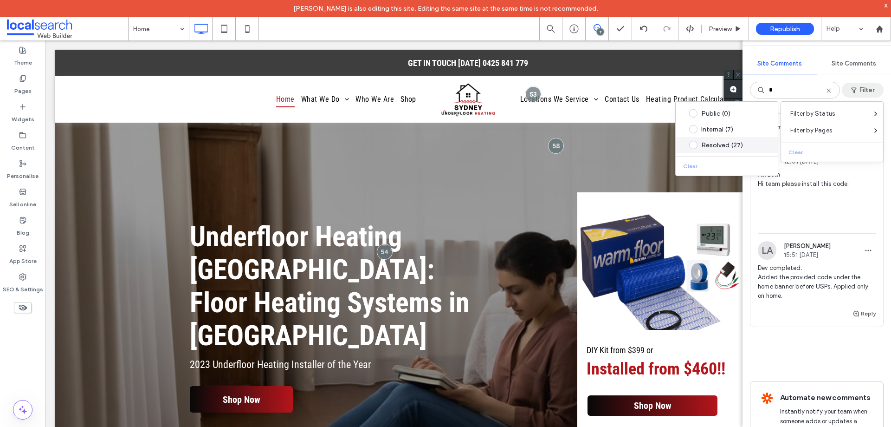
click at [733, 146] on div "Resolved (27)" at bounding box center [734, 145] width 65 height 8
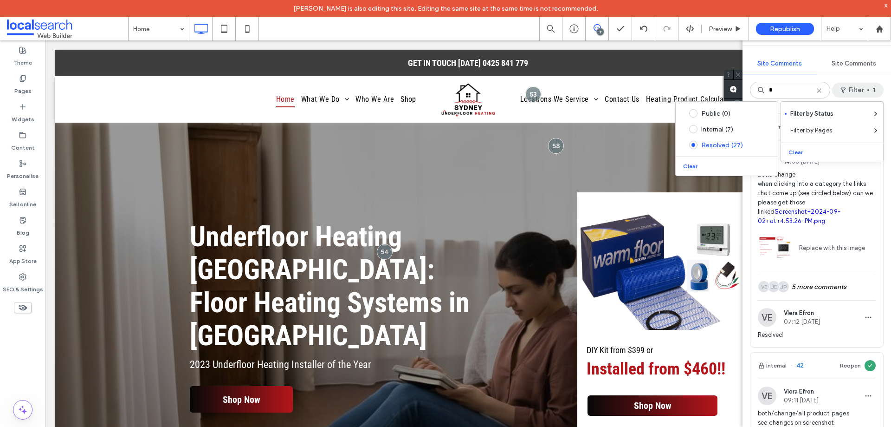
click at [872, 88] on button "Filter 1" at bounding box center [859, 90] width 52 height 15
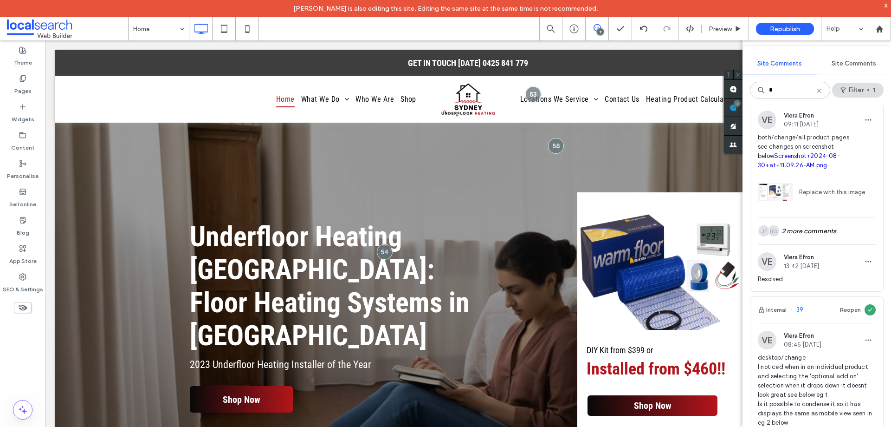
scroll to position [279, 0]
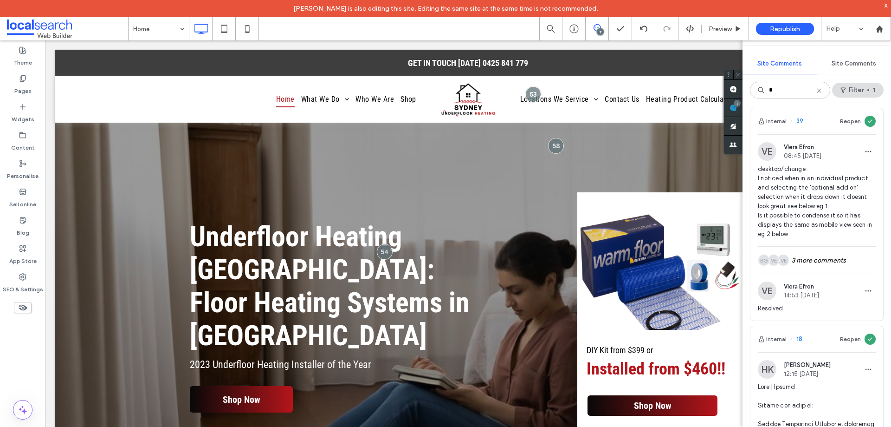
click at [820, 90] on icon at bounding box center [819, 90] width 7 height 7
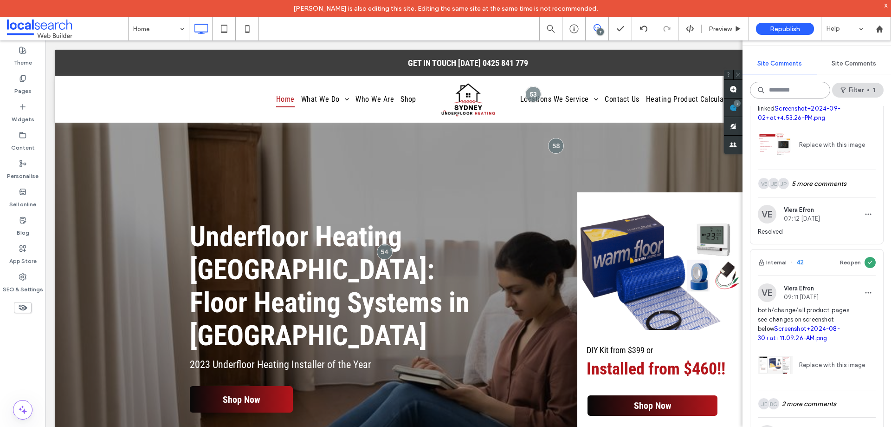
scroll to position [1168, 0]
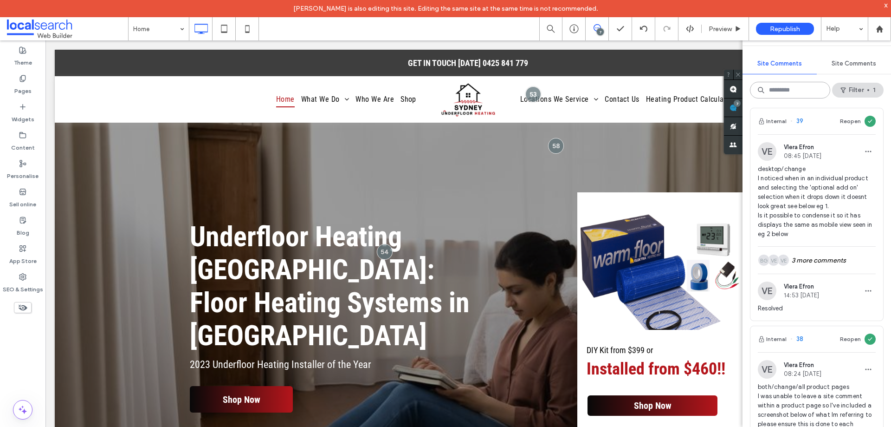
click at [800, 90] on input at bounding box center [790, 90] width 80 height 17
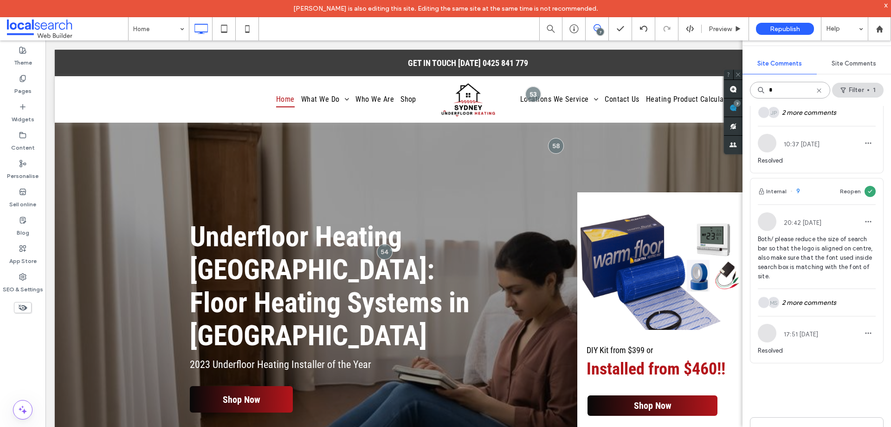
scroll to position [1764, 0]
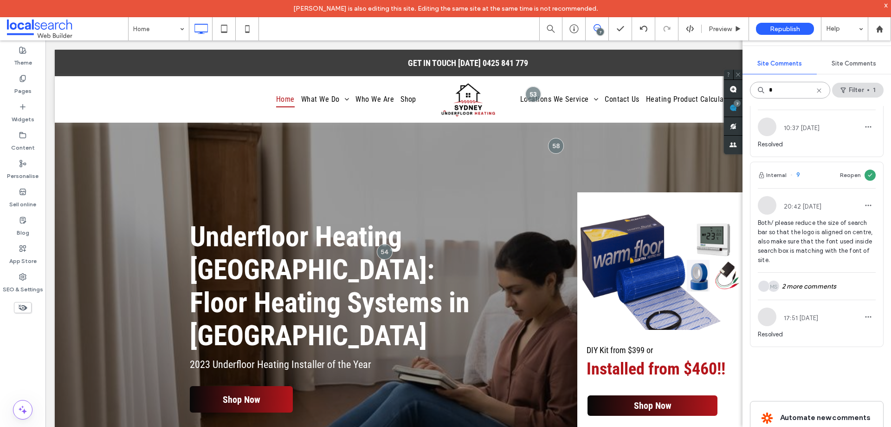
type input "*"
drag, startPoint x: 736, startPoint y: 110, endPoint x: 737, endPoint y: 103, distance: 6.6
click at [736, 110] on use at bounding box center [733, 107] width 7 height 7
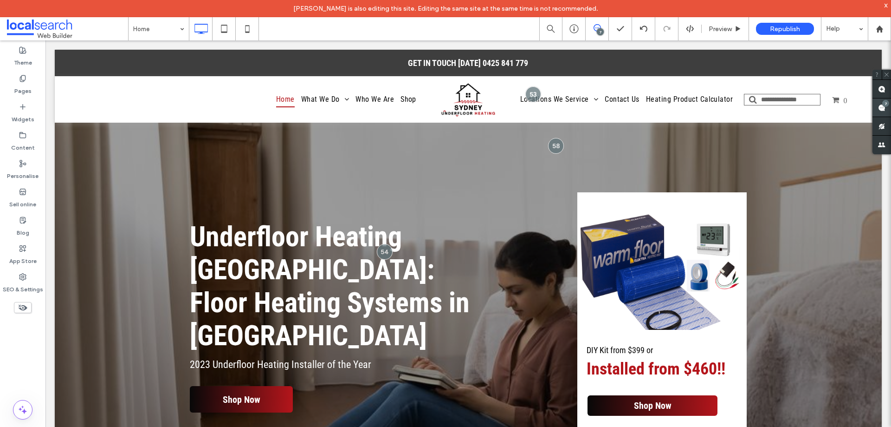
scroll to position [0, 0]
drag, startPoint x: 728, startPoint y: 30, endPoint x: 678, endPoint y: 22, distance: 50.8
click at [728, 30] on span "Preview" at bounding box center [720, 29] width 23 height 8
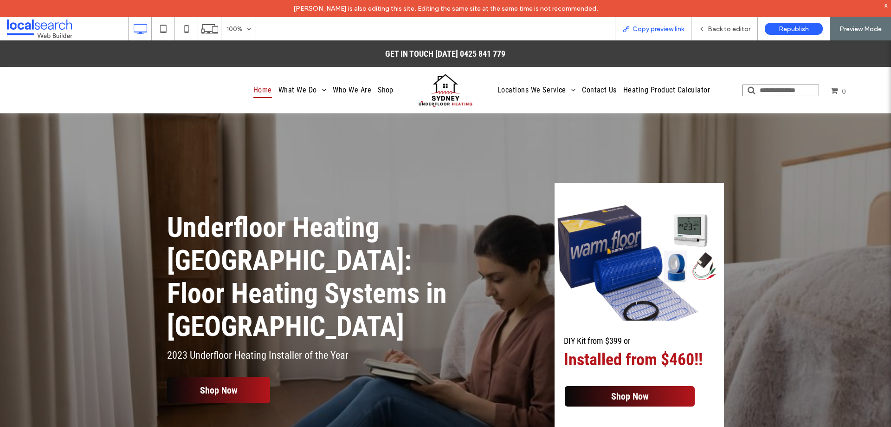
click at [674, 28] on span "Copy preview link" at bounding box center [659, 29] width 52 height 8
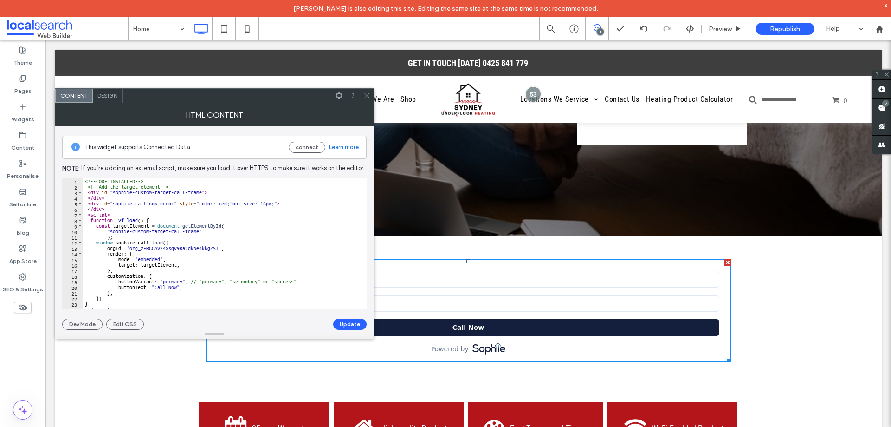
type textarea "**********"
click at [104, 204] on div "<!-- CODE INSTALLED --> <!-- Add the target element --> < div id = "sophiie-cus…" at bounding box center [385, 245] width 605 height 135
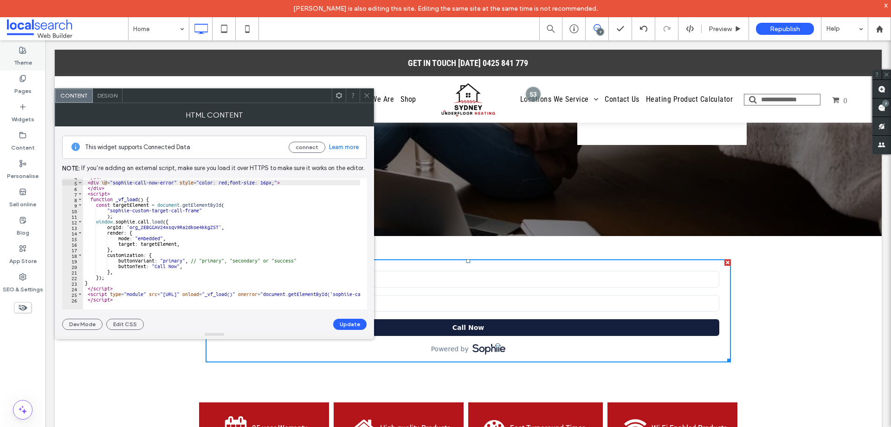
click at [23, 55] on label "Theme" at bounding box center [23, 60] width 18 height 13
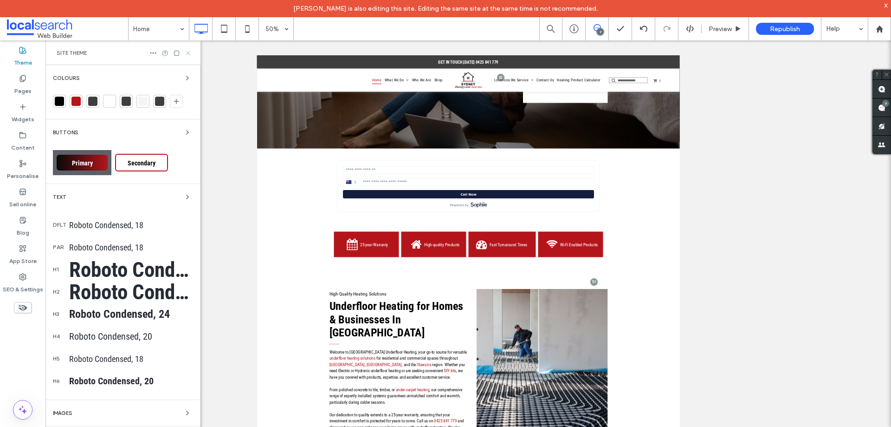
click at [188, 54] on use at bounding box center [188, 53] width 4 height 4
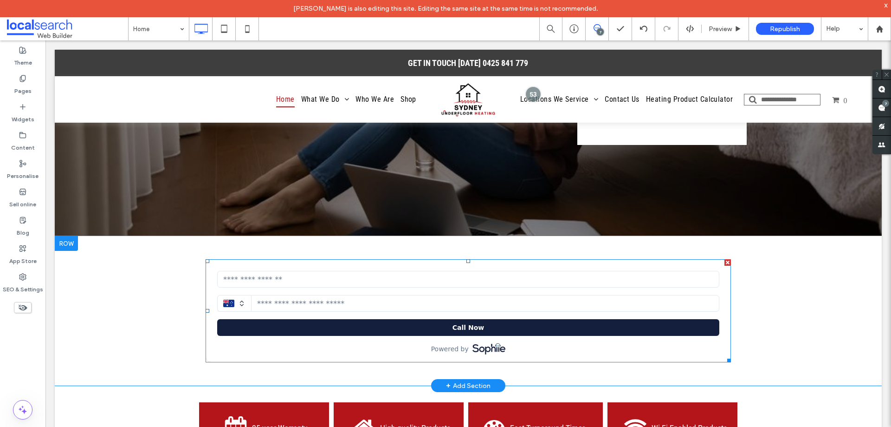
click at [285, 264] on span at bounding box center [469, 310] width 526 height 103
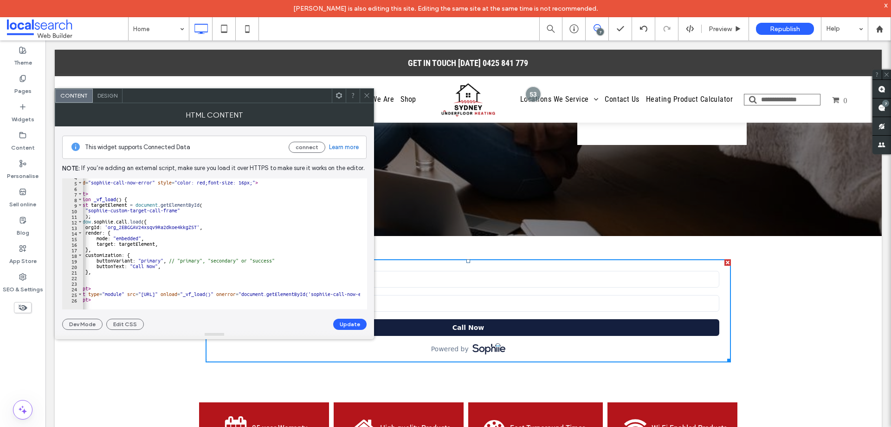
scroll to position [0, 0]
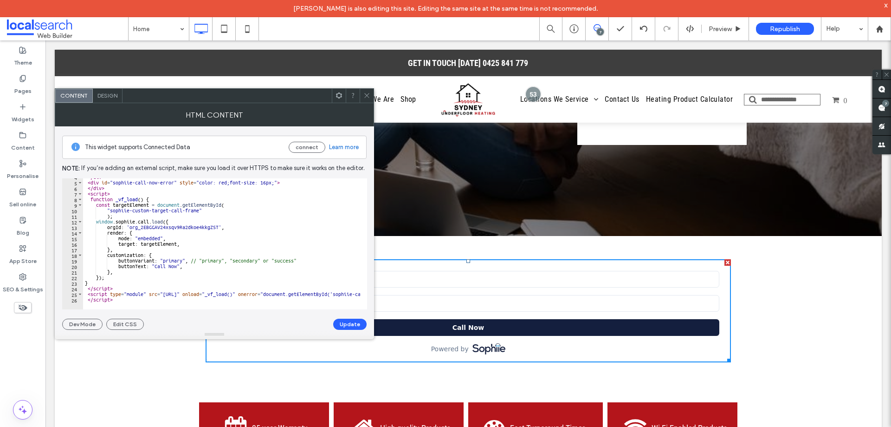
click at [365, 94] on icon at bounding box center [367, 95] width 7 height 7
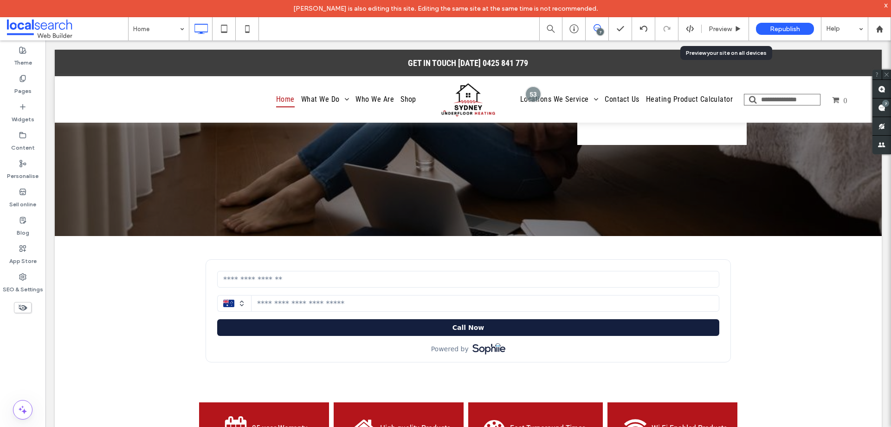
drag, startPoint x: 711, startPoint y: 28, endPoint x: 694, endPoint y: 50, distance: 28.1
click at [711, 28] on span "Preview" at bounding box center [720, 29] width 23 height 8
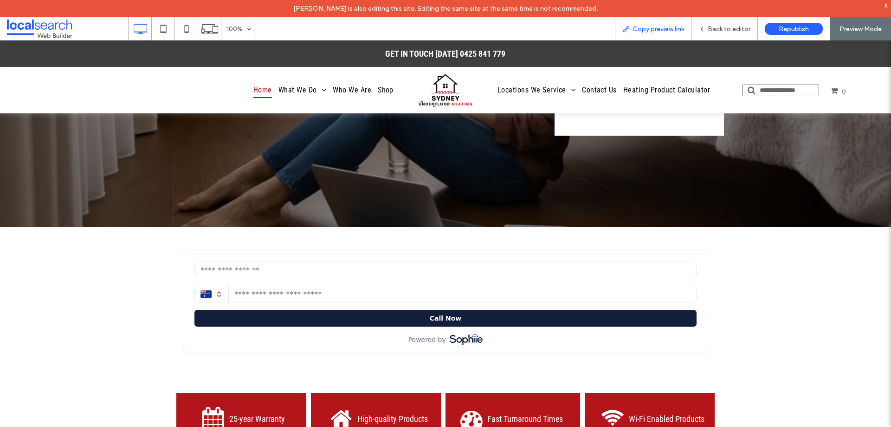
click at [679, 27] on span "Copy preview link" at bounding box center [659, 29] width 52 height 8
